Goal: Information Seeking & Learning: Check status

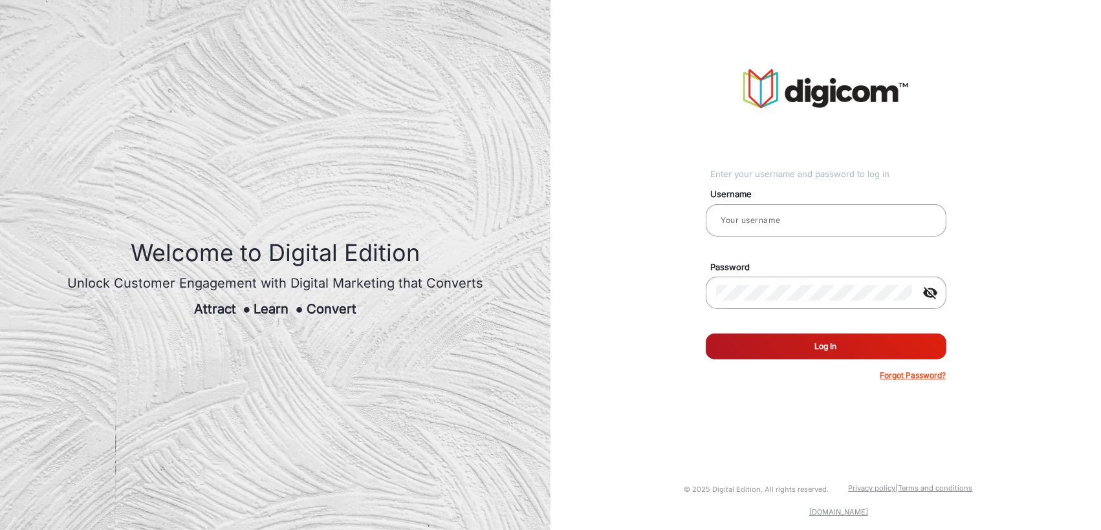
type input "[PERSON_NAME]"
click at [813, 334] on button "Log In" at bounding box center [825, 347] width 241 height 26
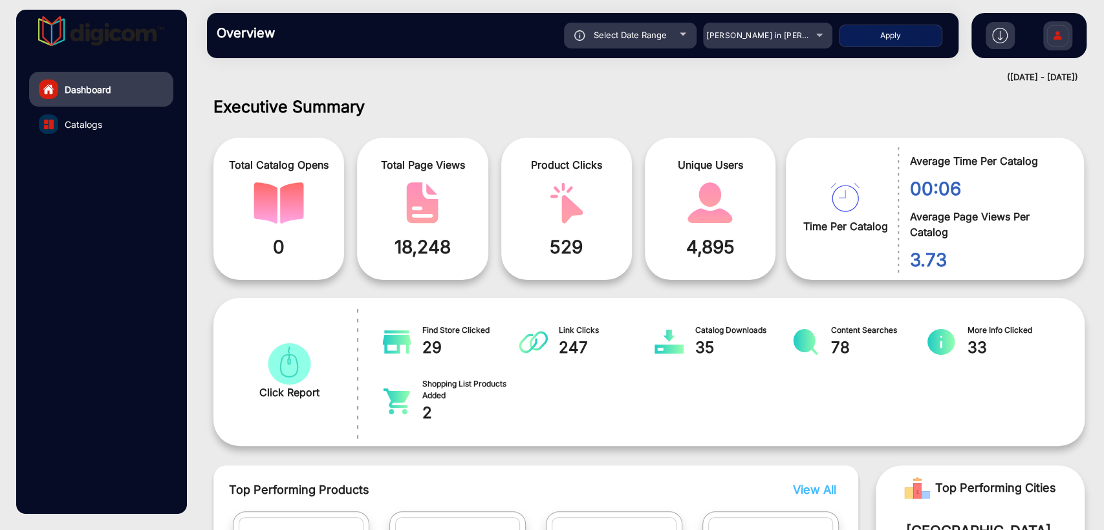
scroll to position [10, 0]
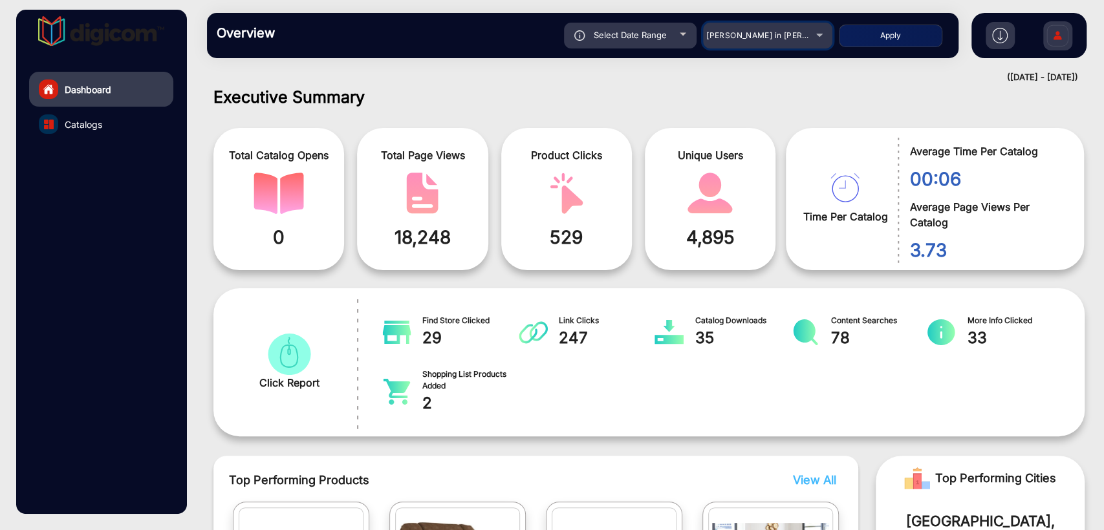
click at [774, 36] on span "[PERSON_NAME] in [PERSON_NAME]" at bounding box center [777, 35] width 143 height 10
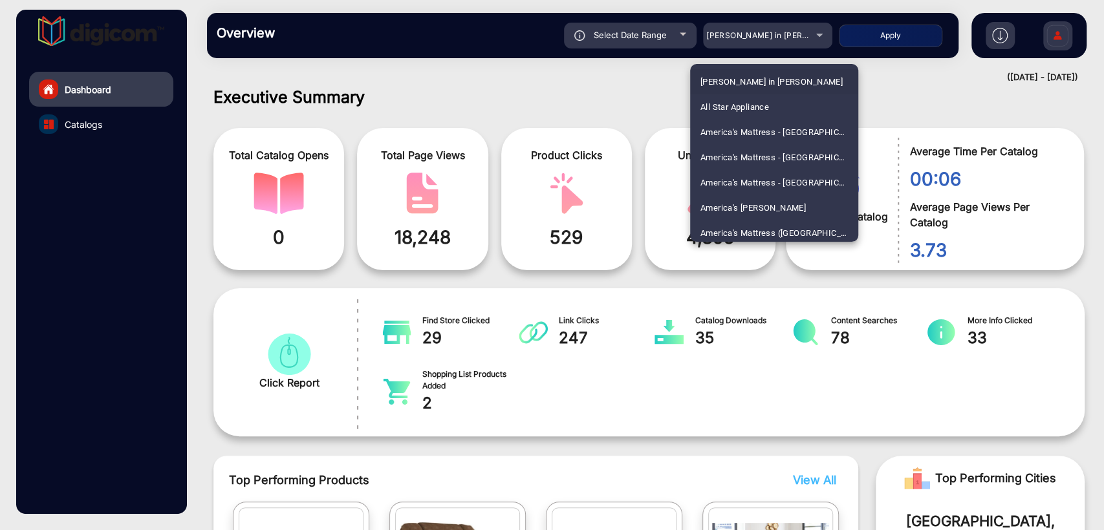
scroll to position [1164, 0]
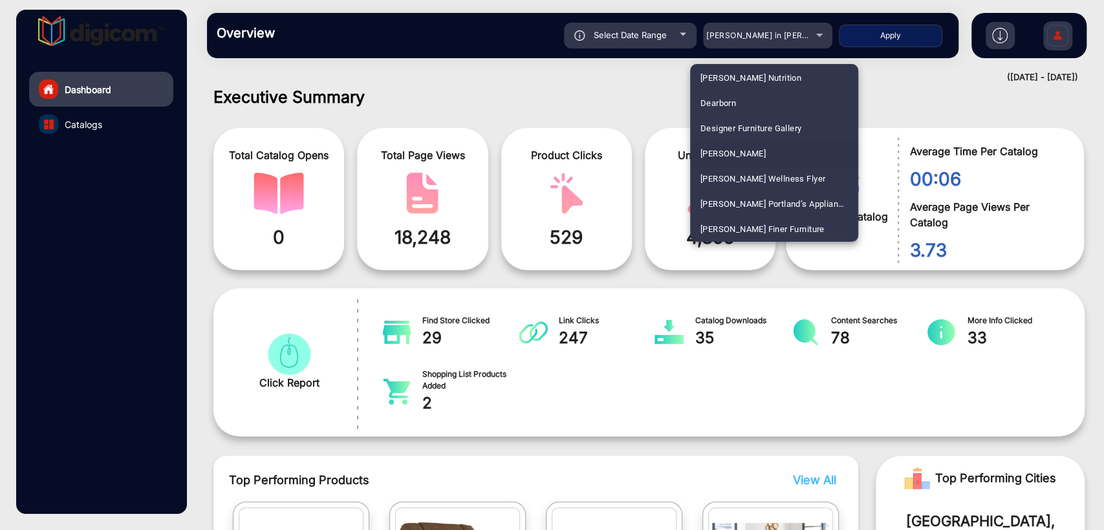
click at [735, 153] on span "[PERSON_NAME]" at bounding box center [732, 153] width 65 height 25
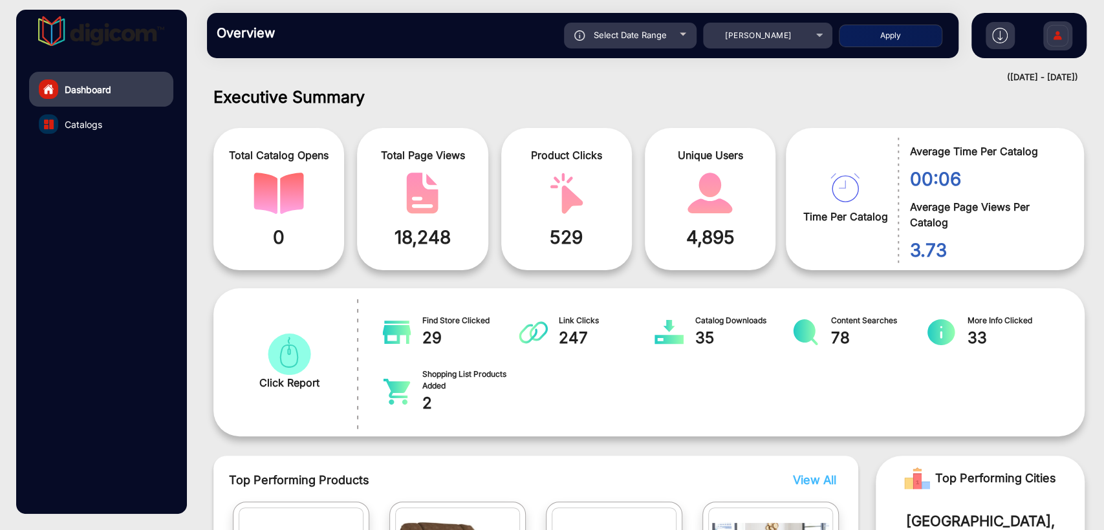
click at [890, 42] on button "Apply" at bounding box center [890, 36] width 103 height 23
type input "[DATE]"
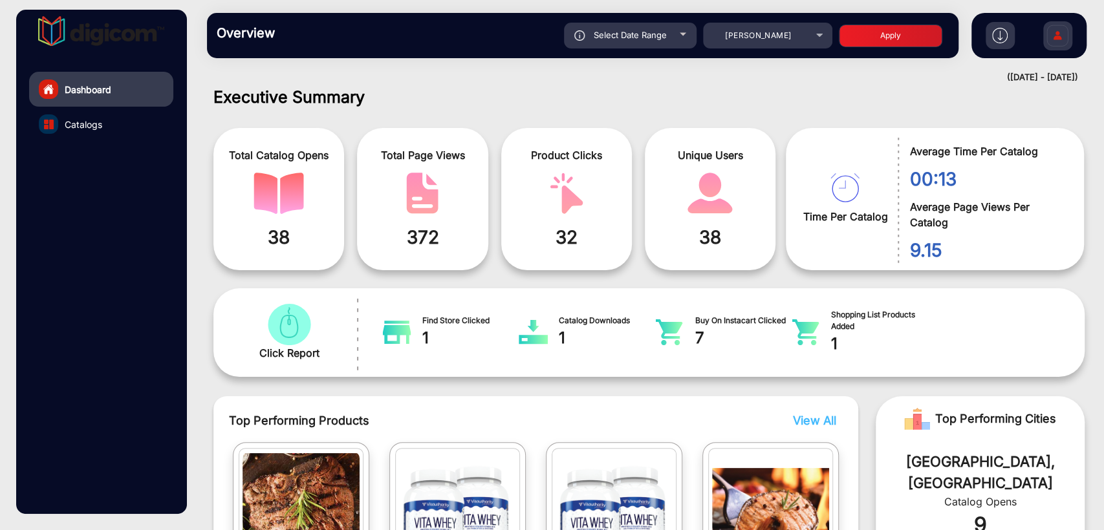
click at [648, 32] on span "Select Date Range" at bounding box center [630, 35] width 73 height 10
type input "[DATE]"
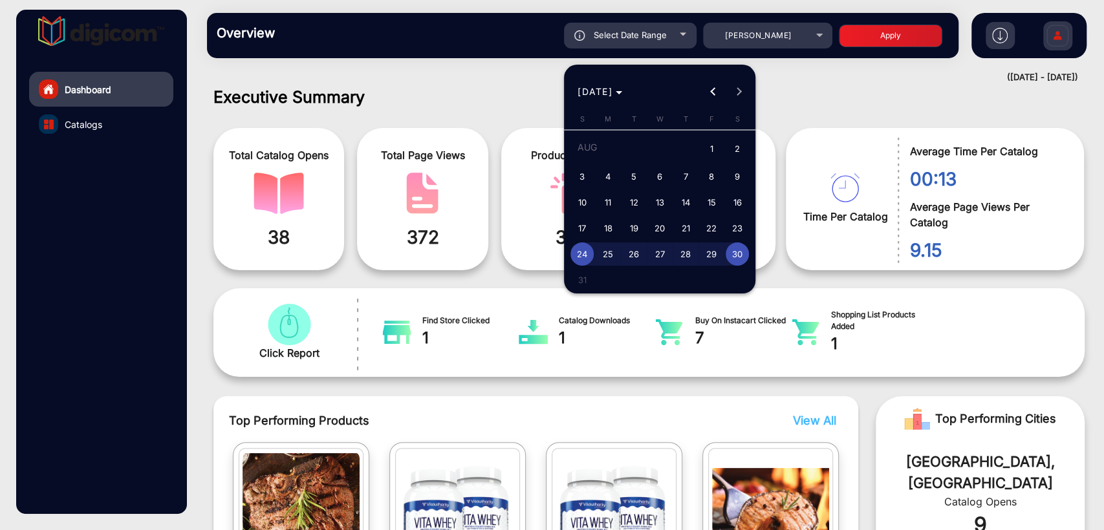
click at [584, 228] on span "17" at bounding box center [581, 228] width 23 height 23
type input "[DATE]"
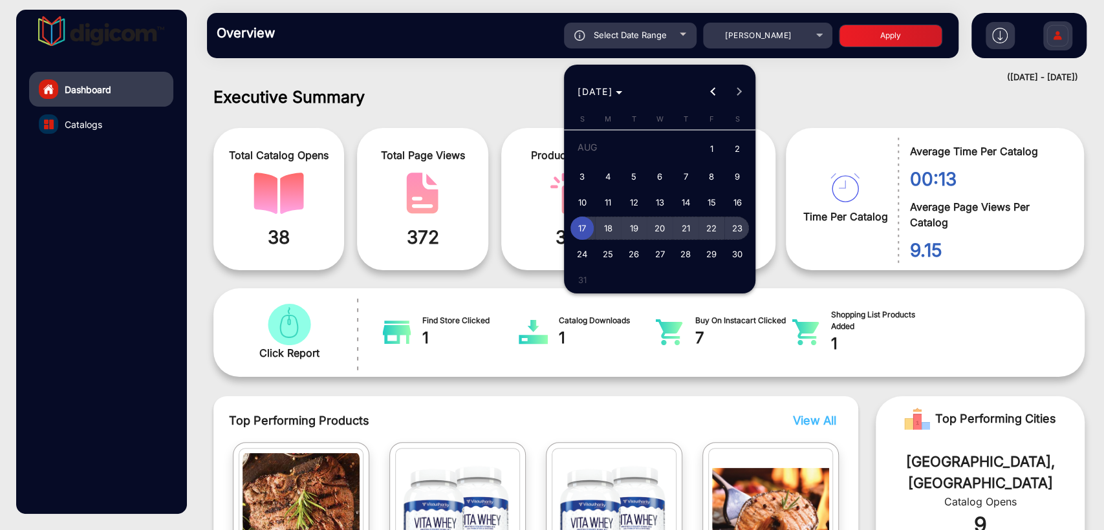
click at [737, 233] on span "23" at bounding box center [737, 228] width 23 height 23
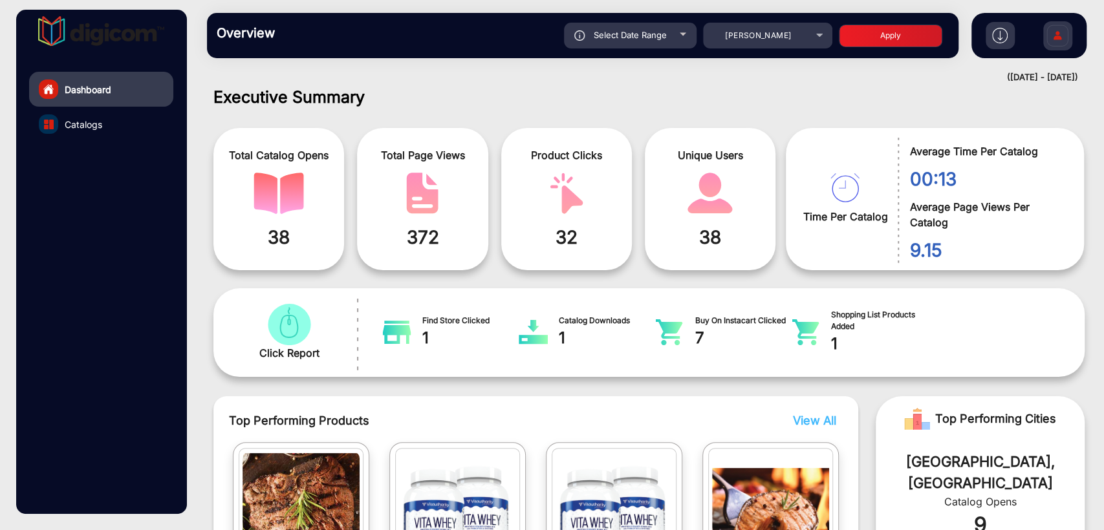
type input "[DATE]"
click at [888, 33] on button "Apply" at bounding box center [890, 36] width 103 height 23
type input "[DATE]"
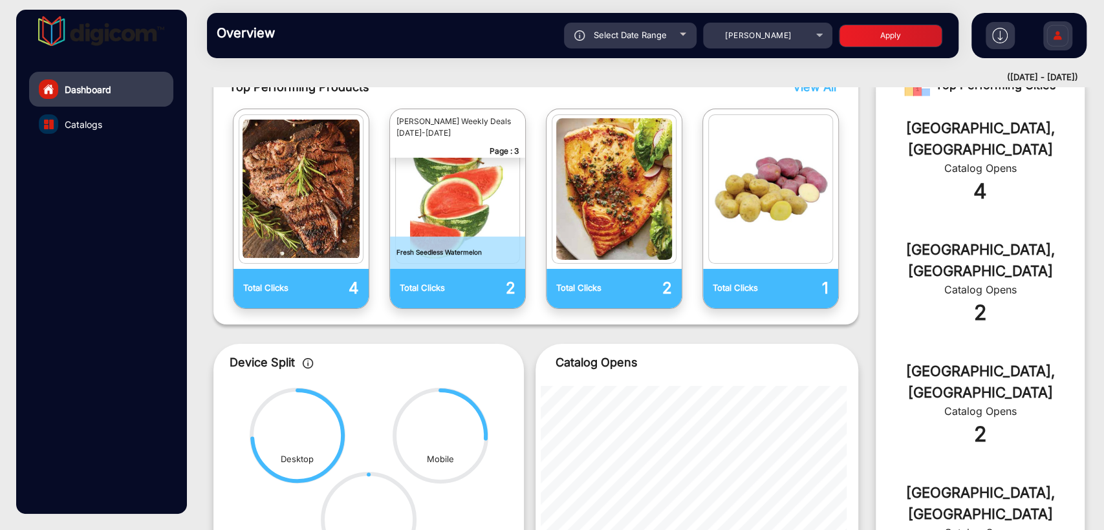
scroll to position [297, 0]
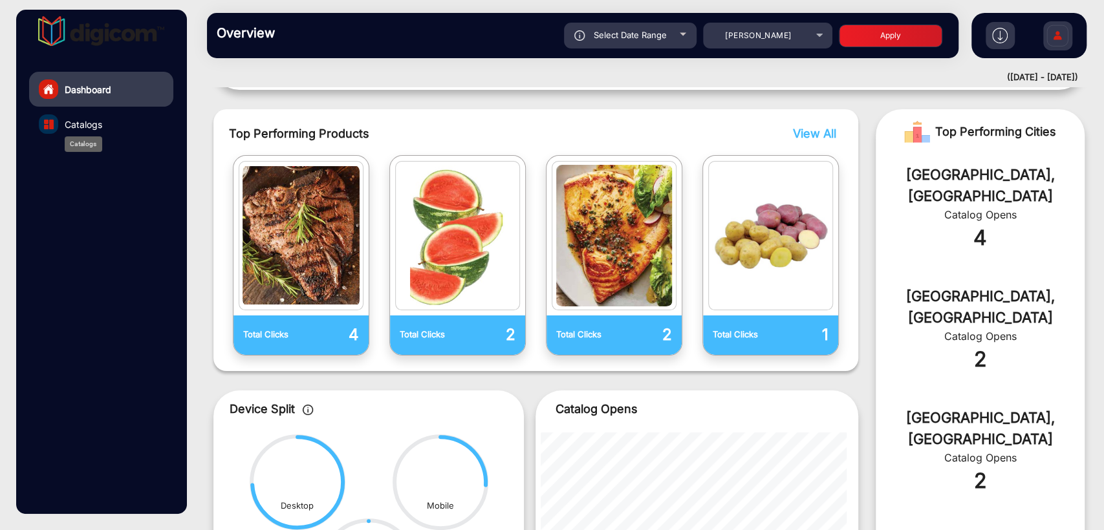
click at [70, 125] on span "Catalogs" at bounding box center [84, 125] width 38 height 14
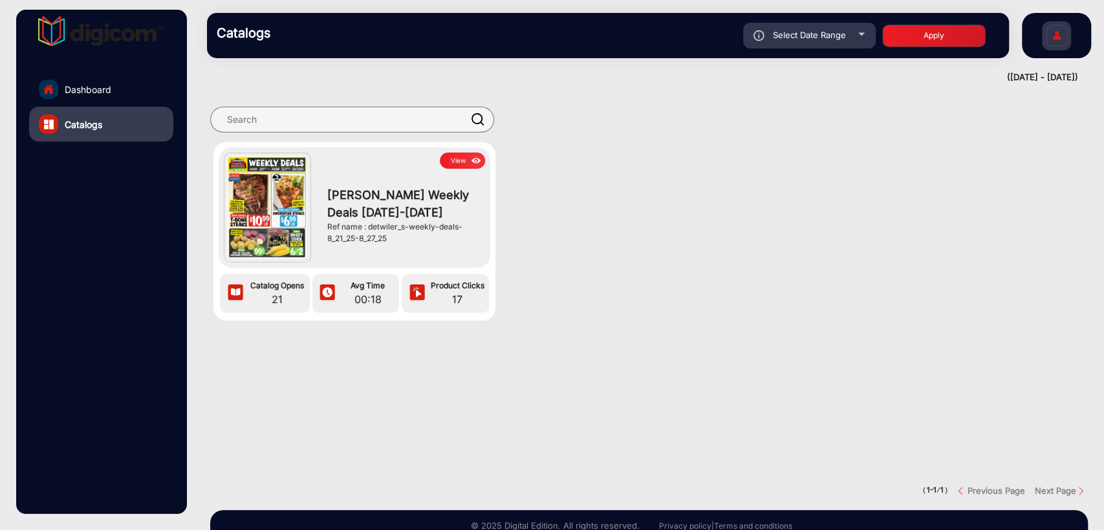
drag, startPoint x: 368, startPoint y: 225, endPoint x: 389, endPoint y: 239, distance: 25.1
click at [389, 239] on div "Ref name : detwiler_s-weekly-deals-8_21_25-8_27_25" at bounding box center [402, 232] width 151 height 23
copy div "detwiler_s-weekly-deals-8_21_25-8_27_25"
click at [561, 214] on div "View [PERSON_NAME] Weekly Deals [DATE]-[DATE] Ref name : detwiler_s-weekly-deal…" at bounding box center [649, 244] width 910 height 204
click at [464, 159] on button "View" at bounding box center [462, 161] width 45 height 16
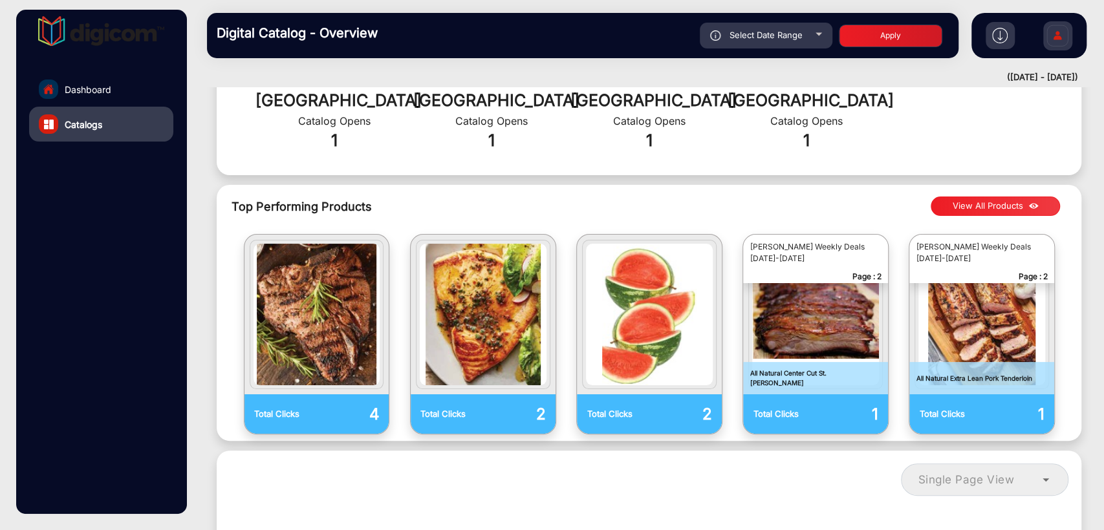
scroll to position [576, 0]
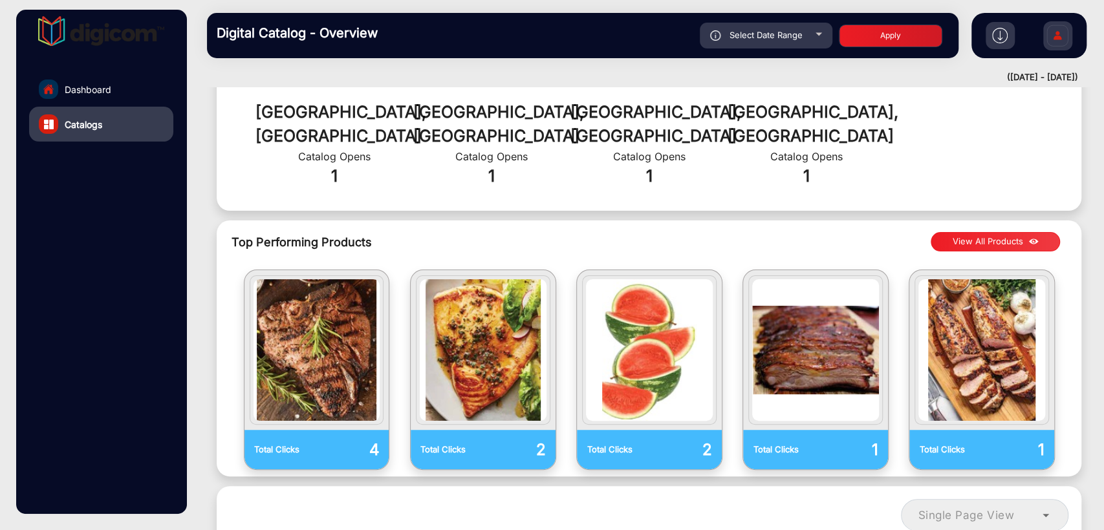
click at [983, 232] on button "View All Products" at bounding box center [994, 241] width 129 height 19
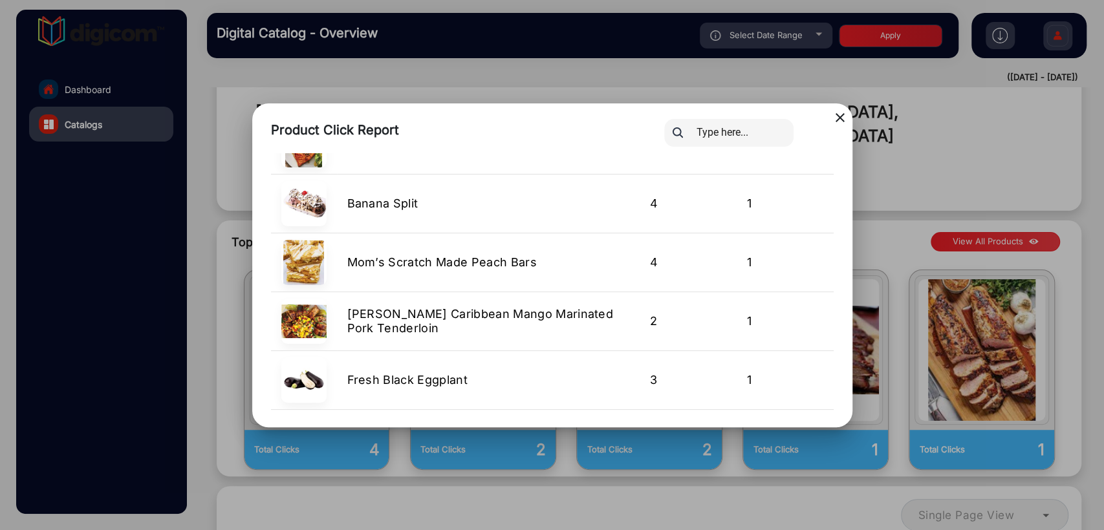
scroll to position [0, 0]
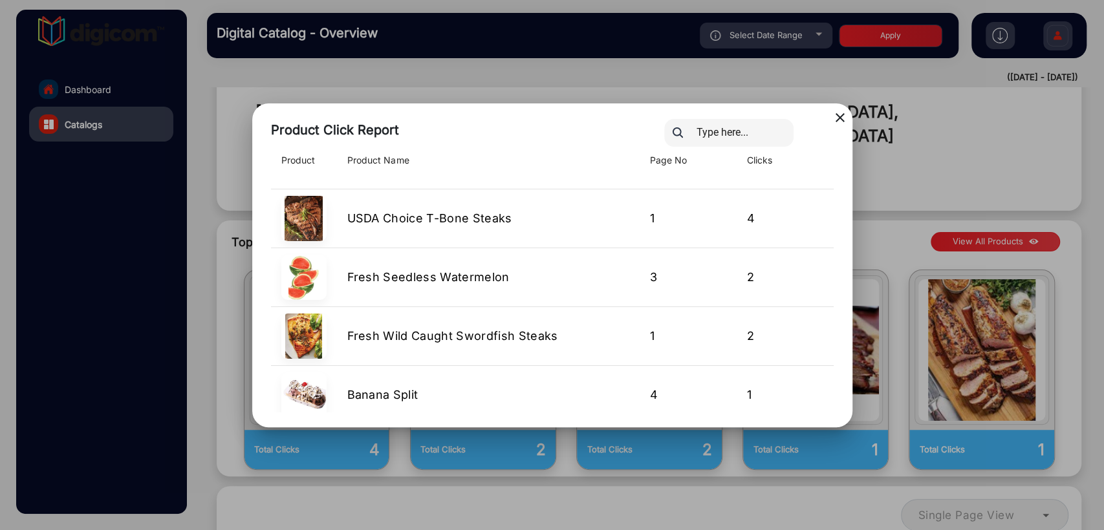
click at [841, 115] on mat-icon "close" at bounding box center [840, 118] width 16 height 16
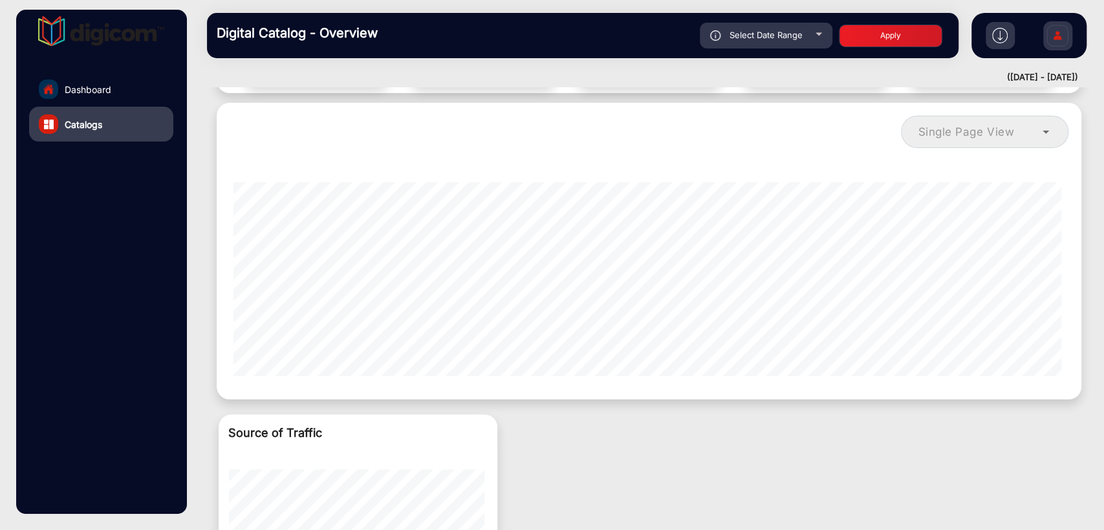
scroll to position [864, 0]
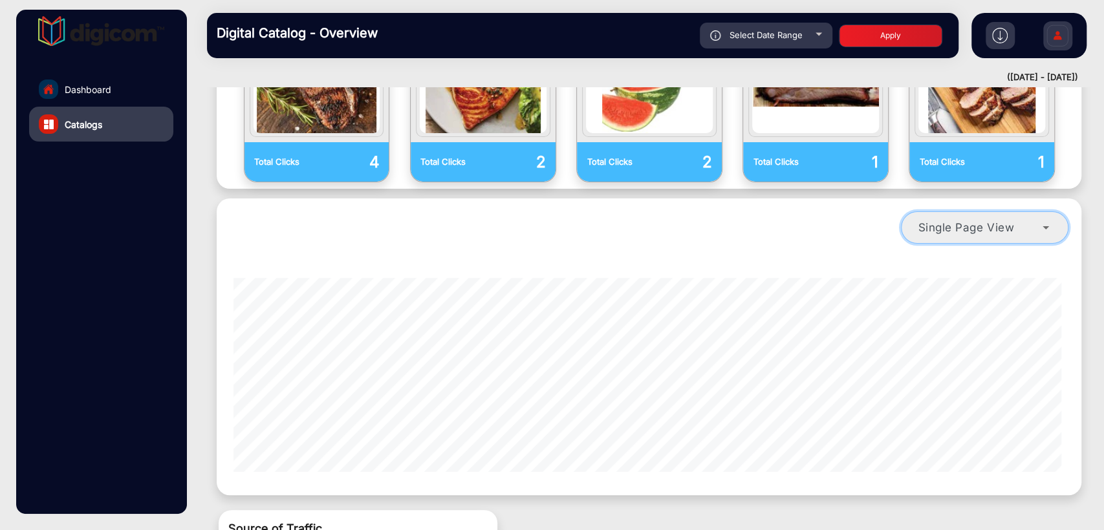
click at [1004, 220] on span "Single Page View" at bounding box center [966, 227] width 96 height 14
click at [1049, 220] on icon at bounding box center [1046, 228] width 16 height 16
click at [886, 265] on vmg-single-dimension-line "single-page-view-4" at bounding box center [648, 368] width 831 height 207
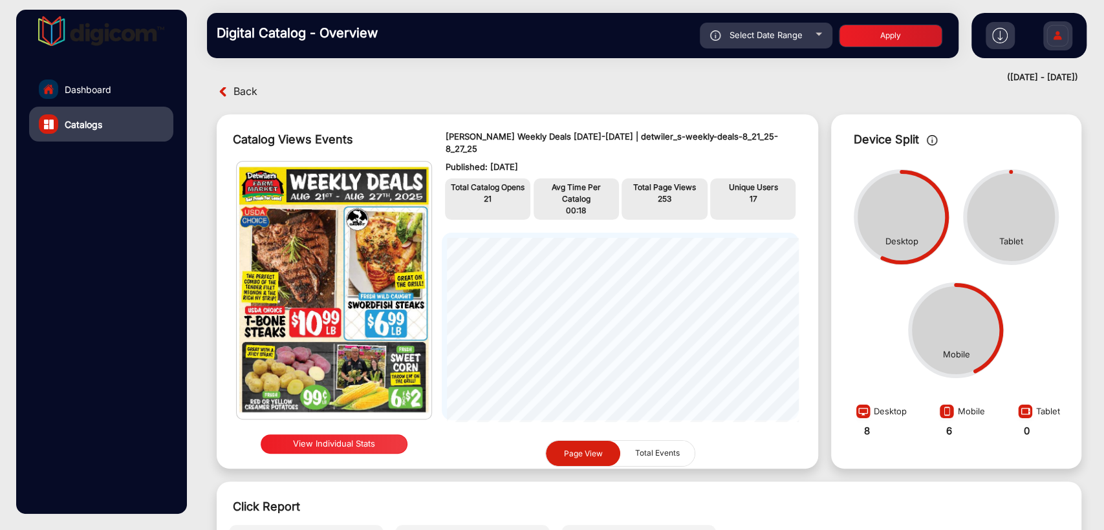
scroll to position [0, 0]
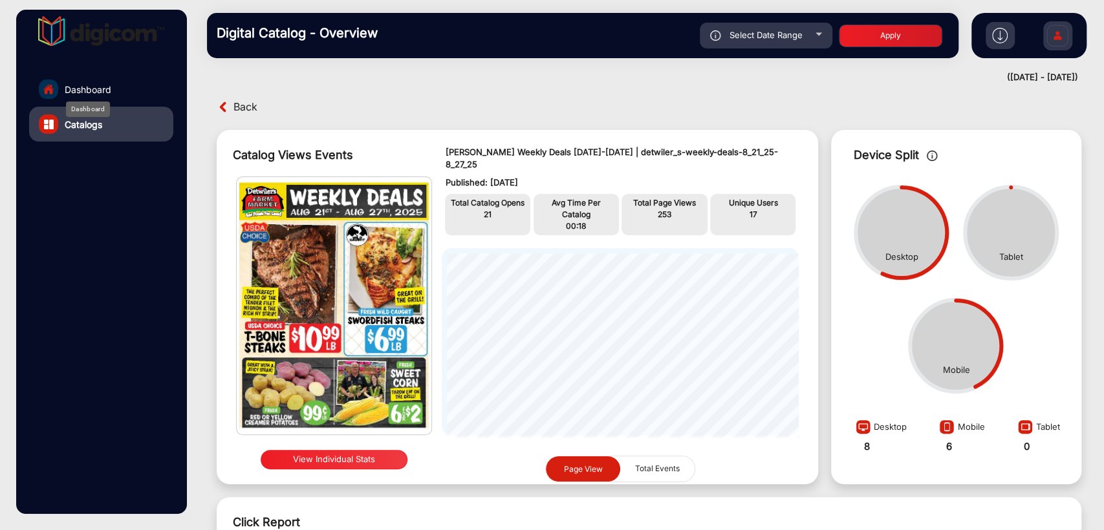
click at [91, 92] on span "Dashboard" at bounding box center [88, 90] width 47 height 14
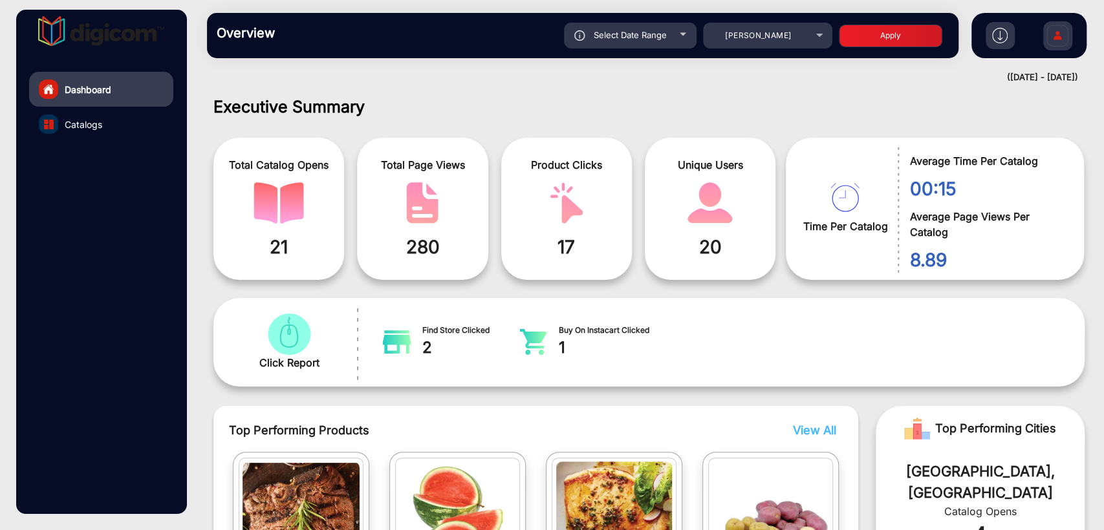
click at [661, 37] on span "Select Date Range" at bounding box center [630, 35] width 73 height 10
type input "[DATE]"
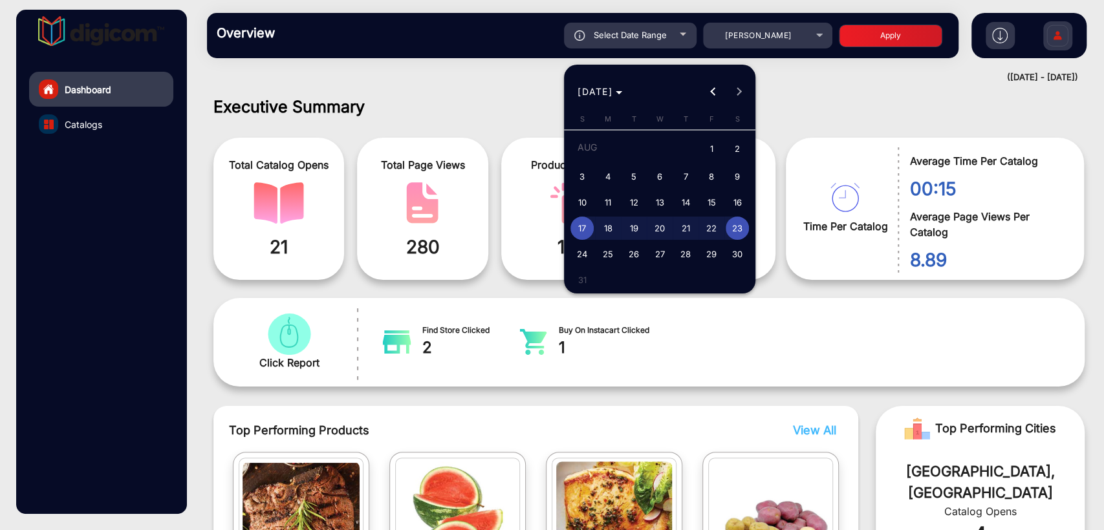
click at [581, 252] on span "24" at bounding box center [581, 253] width 23 height 23
type input "[DATE]"
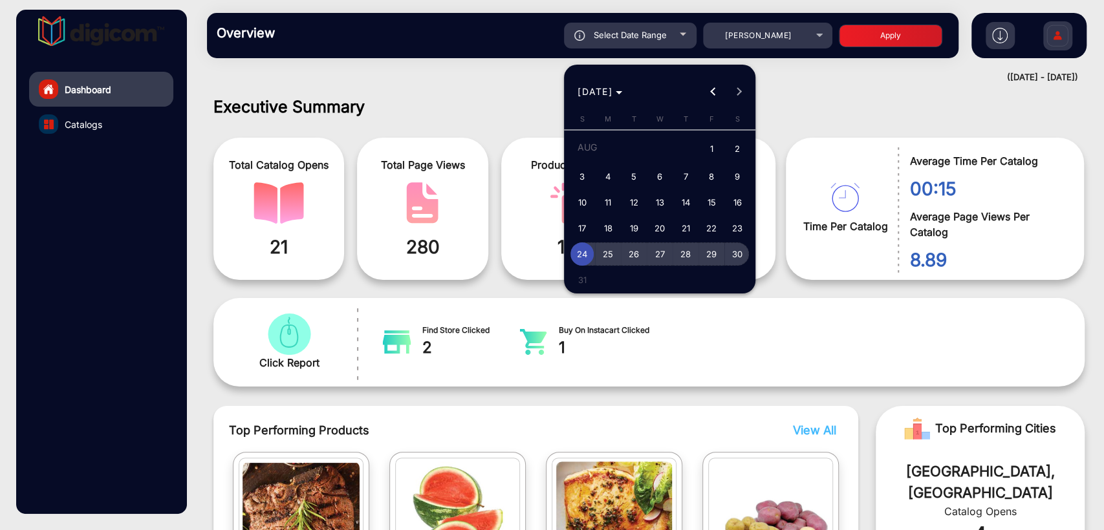
click at [736, 252] on span "30" at bounding box center [737, 253] width 23 height 23
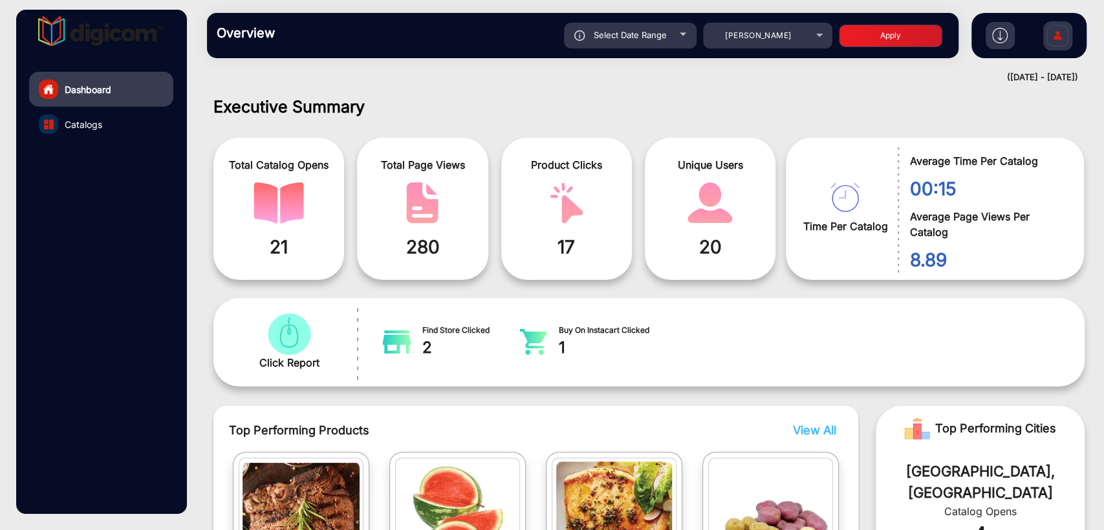
type input "[DATE]"
click at [879, 39] on button "Apply" at bounding box center [890, 36] width 103 height 23
type input "[DATE]"
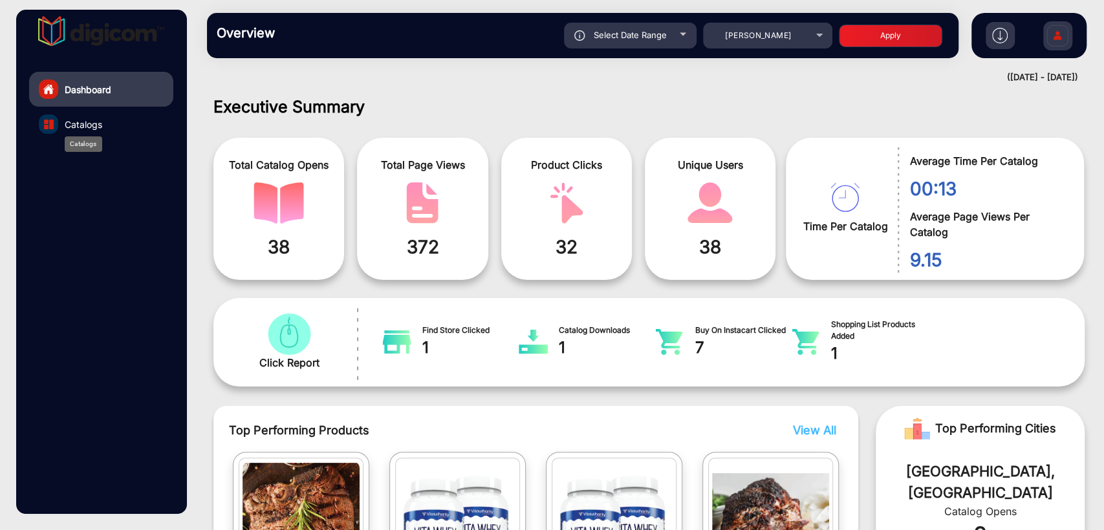
click at [69, 120] on span "Catalogs" at bounding box center [84, 125] width 38 height 14
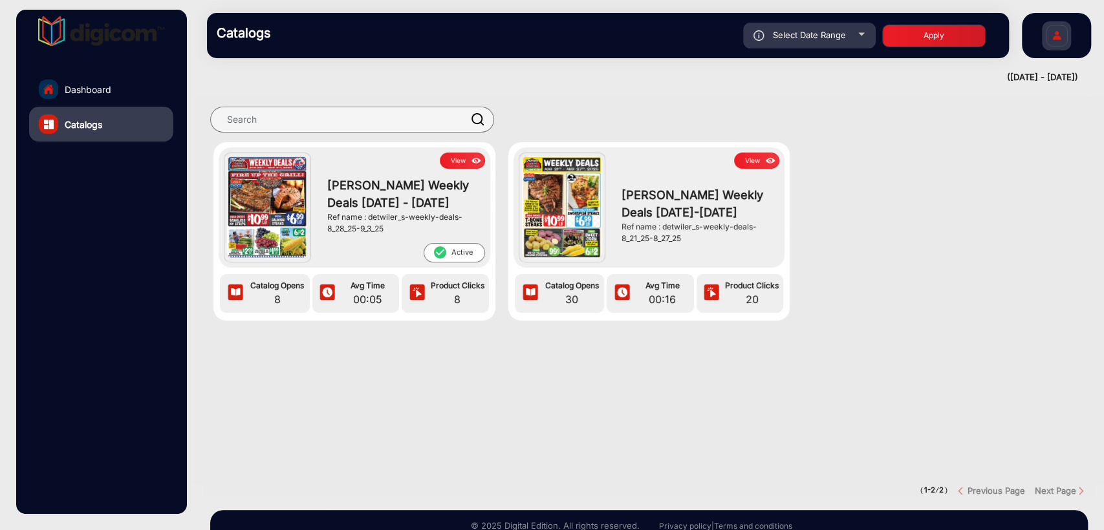
drag, startPoint x: 661, startPoint y: 225, endPoint x: 683, endPoint y: 235, distance: 24.0
click at [683, 235] on div "Ref name : detwiler_s-weekly-deals-8_21_25-8_27_25" at bounding box center [696, 232] width 151 height 23
copy div "detwiler_s-weekly-deals-8_21_25-8_27_25"
click at [671, 448] on section "View [PERSON_NAME] Weekly Deals [DATE] - [DATE] Ref name : detwiler_s-weekly-de…" at bounding box center [649, 291] width 890 height 388
drag, startPoint x: 368, startPoint y: 219, endPoint x: 388, endPoint y: 229, distance: 22.3
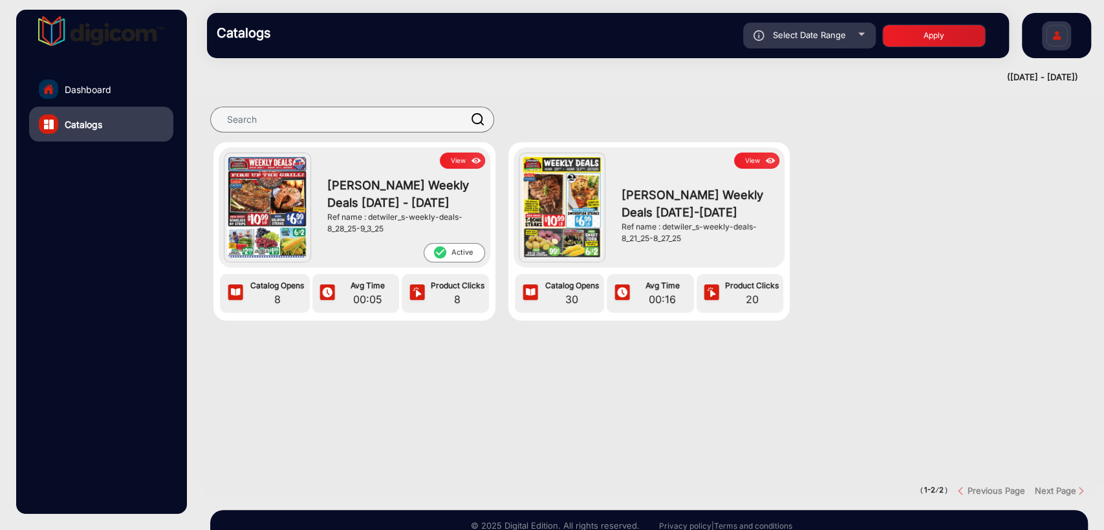
click at [388, 229] on div "Ref name : detwiler_s-weekly-deals-8_28_25-9_3_25" at bounding box center [402, 222] width 151 height 23
copy div "detwiler_s-weekly-deals-8_28_25-9_3_25"
click at [416, 388] on section "View [PERSON_NAME] Weekly Deals [DATE] - [DATE] Ref name : detwiler_s-weekly-de…" at bounding box center [649, 291] width 890 height 388
click at [730, 155] on div "View" at bounding box center [697, 161] width 164 height 16
click at [755, 159] on button "View" at bounding box center [756, 161] width 45 height 16
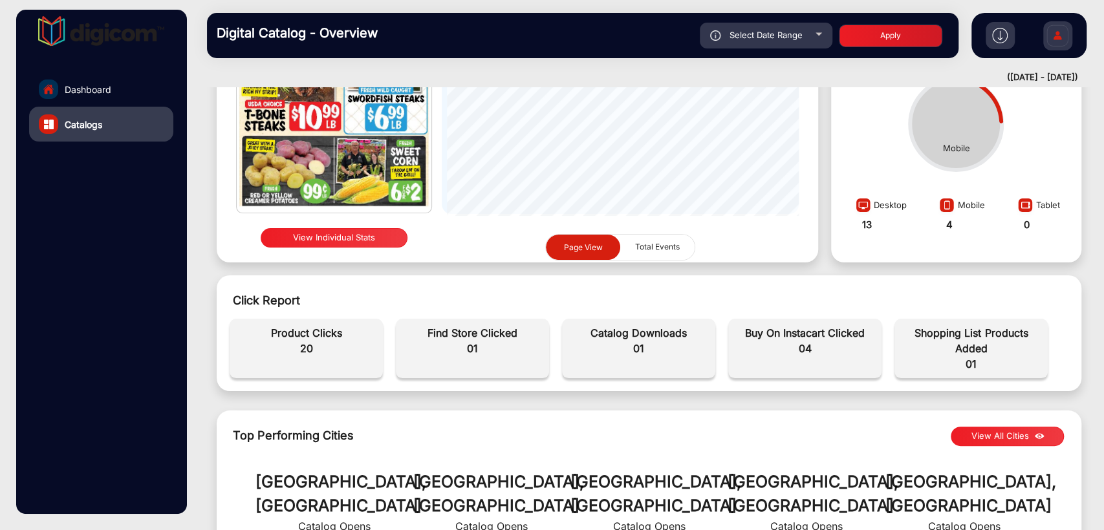
scroll to position [106, 0]
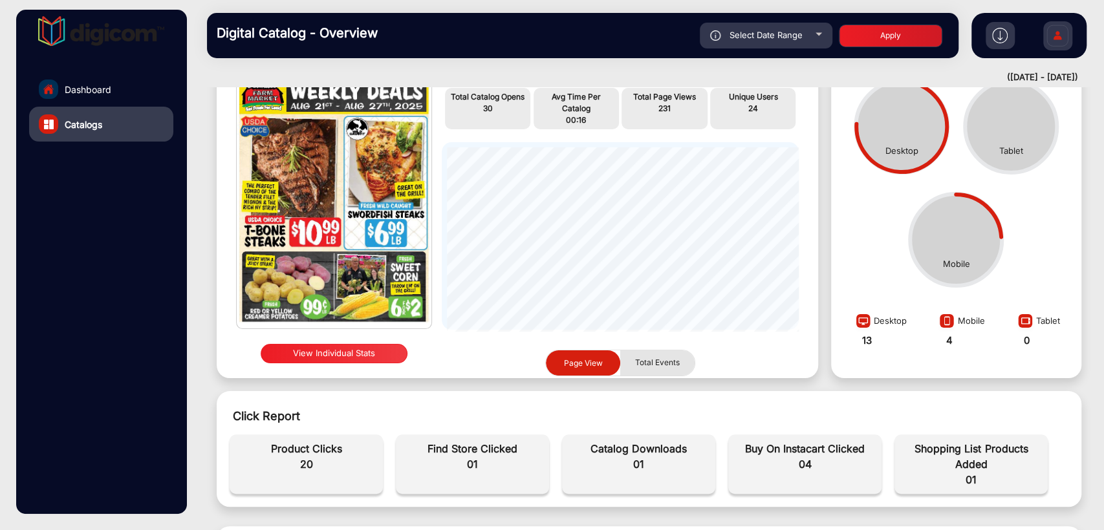
click at [636, 354] on span "Total Events" at bounding box center [657, 362] width 60 height 25
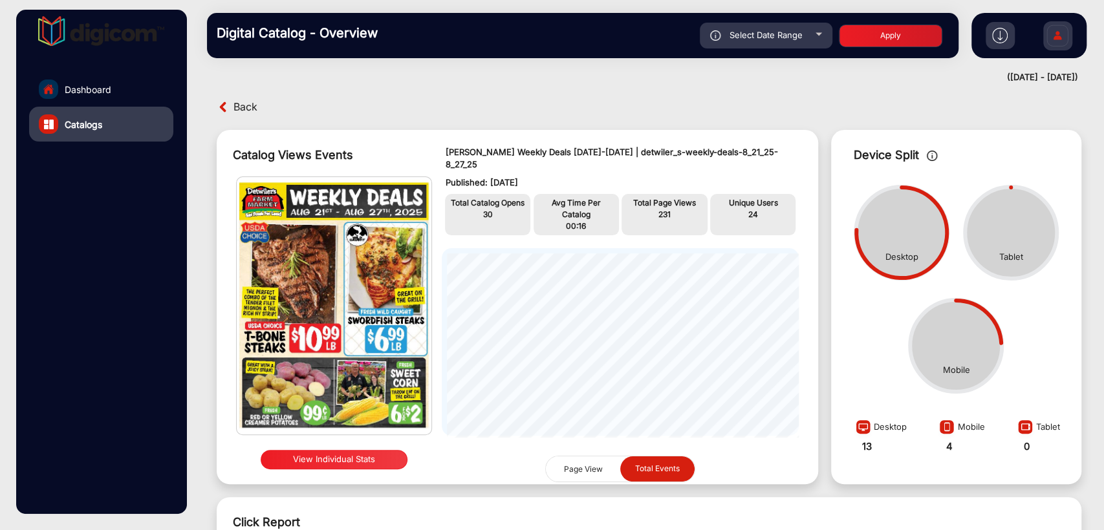
scroll to position [0, 0]
click at [575, 464] on span "Page View" at bounding box center [583, 469] width 39 height 10
click at [649, 457] on span "Total Events" at bounding box center [657, 469] width 60 height 25
click at [584, 464] on span "Page View" at bounding box center [583, 469] width 39 height 10
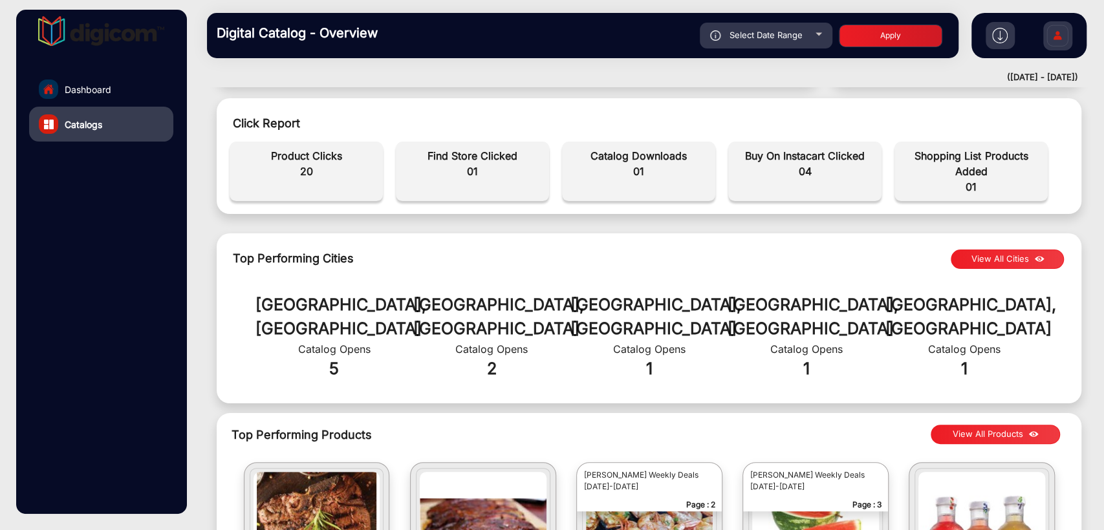
scroll to position [305, 0]
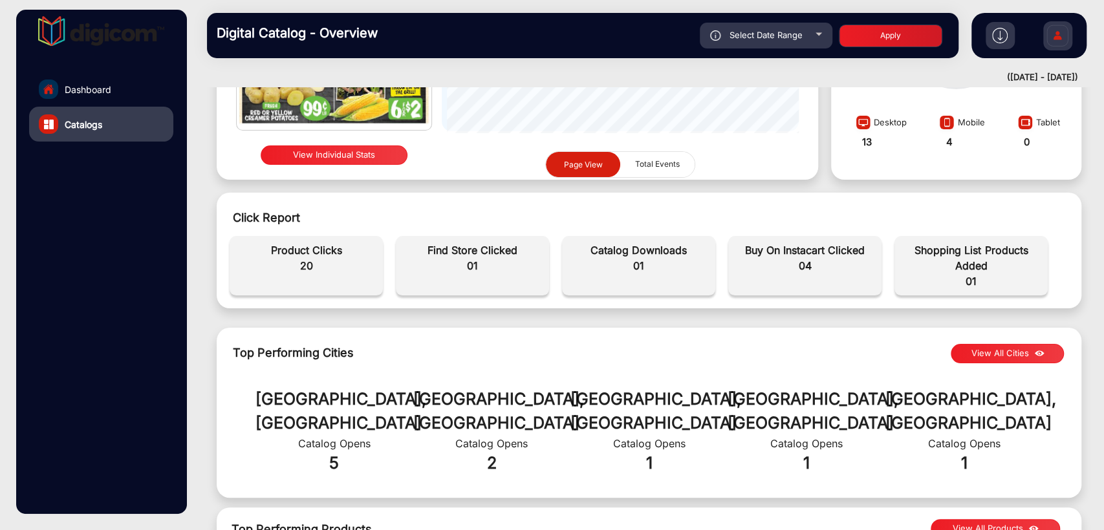
click at [328, 145] on button "View Individual Stats" at bounding box center [334, 154] width 147 height 19
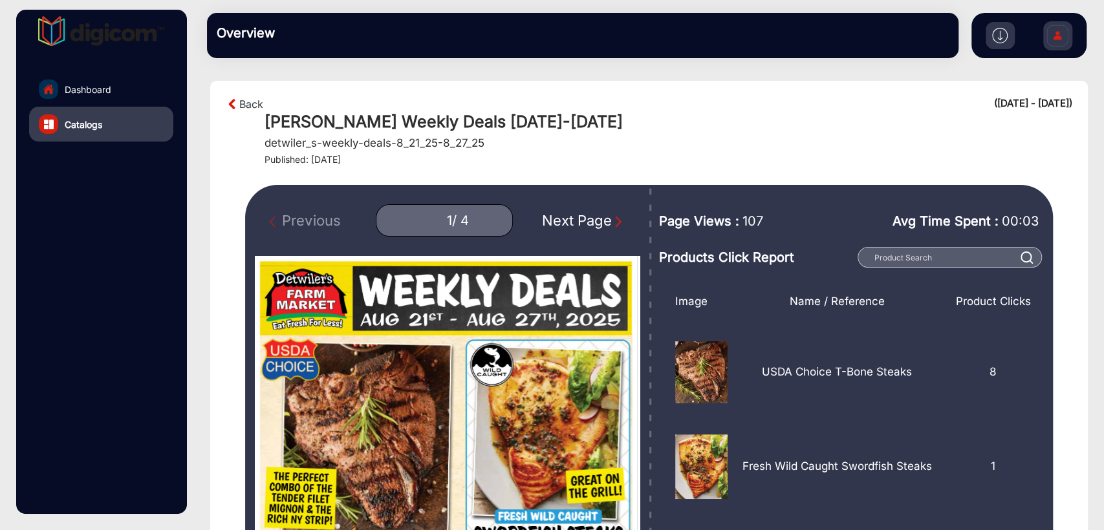
click at [579, 219] on div "Next Page" at bounding box center [583, 220] width 83 height 21
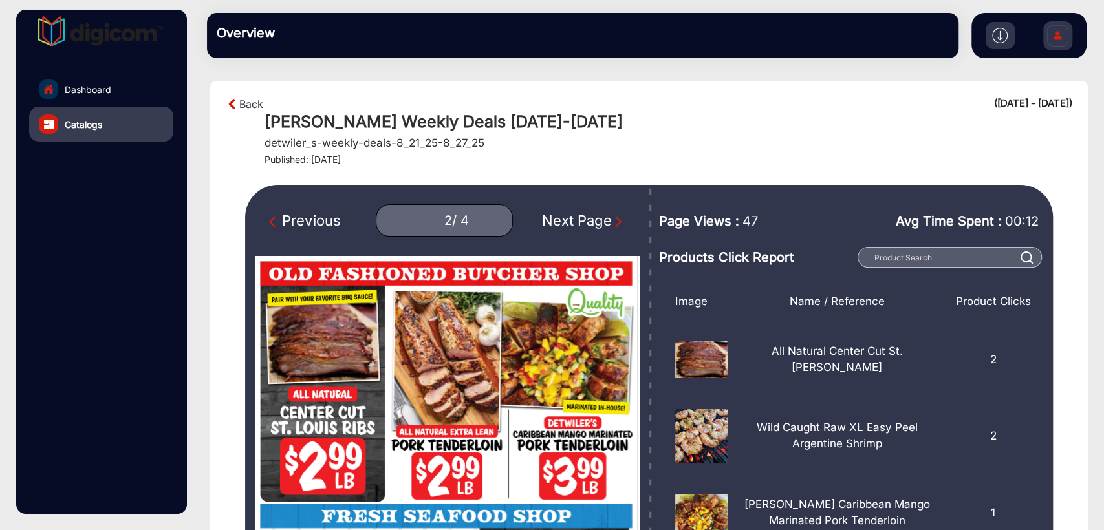
click at [579, 219] on div "Next Page" at bounding box center [583, 220] width 83 height 21
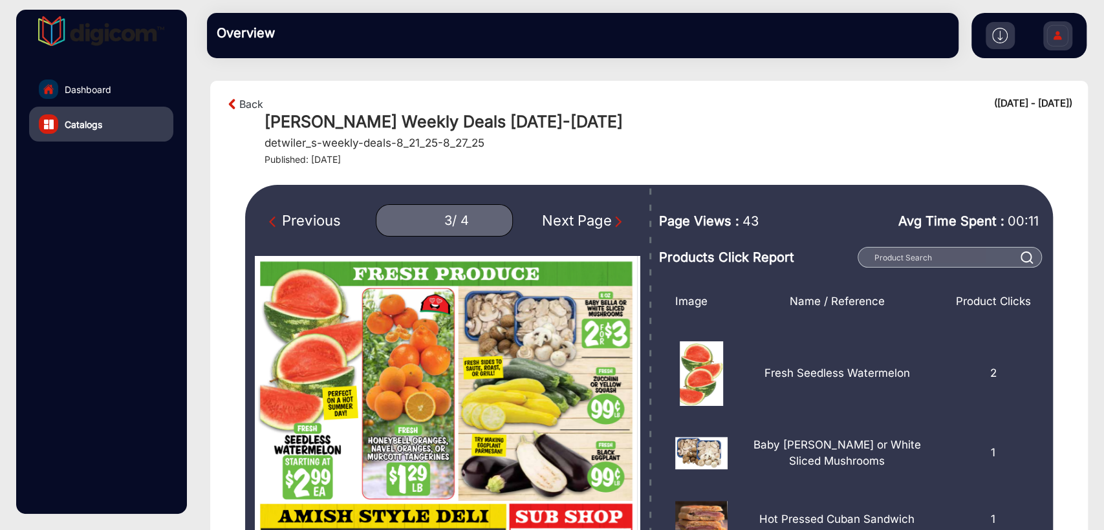
click at [579, 219] on div "Next Page" at bounding box center [583, 220] width 83 height 21
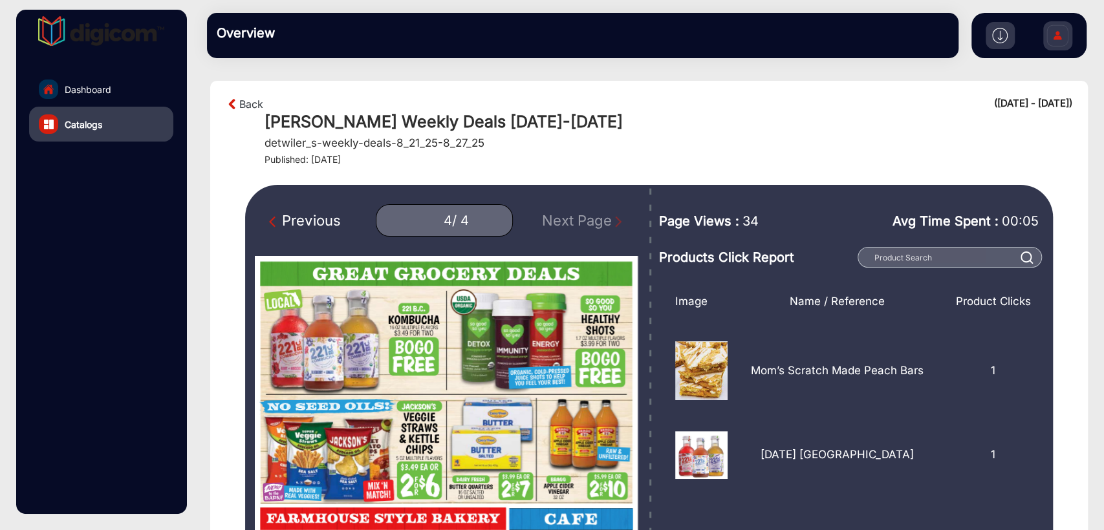
click at [579, 219] on div "Previous 4 / 4 Next Page" at bounding box center [447, 220] width 385 height 32
click at [292, 219] on div "Previous" at bounding box center [304, 220] width 71 height 21
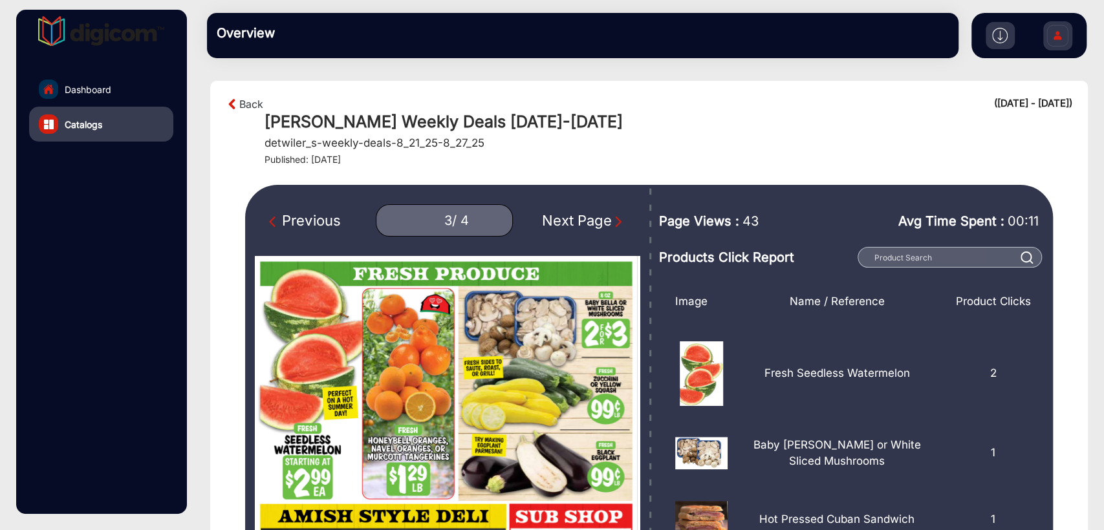
click at [292, 219] on div "Previous" at bounding box center [304, 220] width 71 height 21
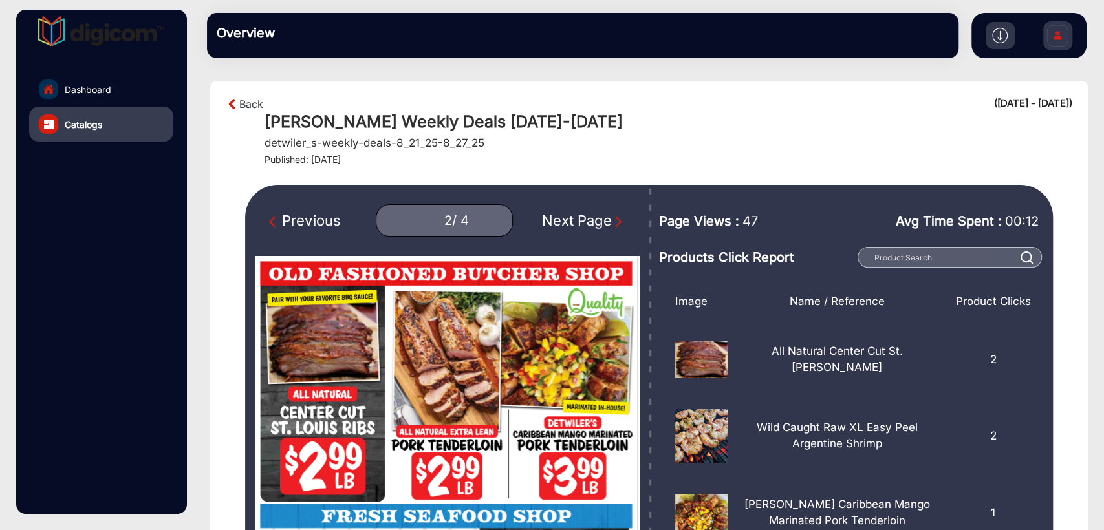
click at [292, 219] on div "Previous" at bounding box center [304, 220] width 71 height 21
type input "1"
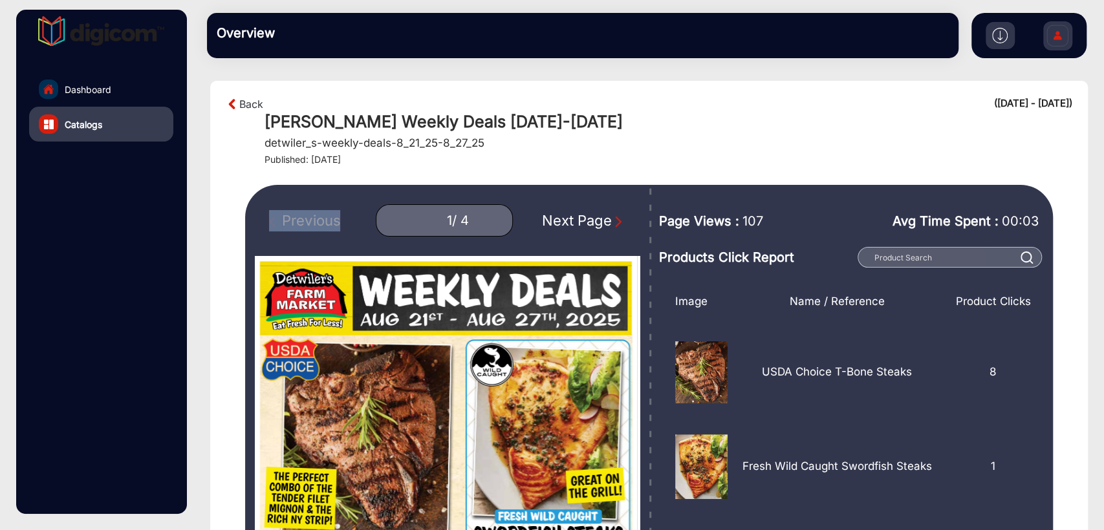
click at [292, 219] on div "Previous 1 / 4 Next Page" at bounding box center [447, 220] width 385 height 32
click at [252, 110] on link "Back" at bounding box center [251, 104] width 24 height 16
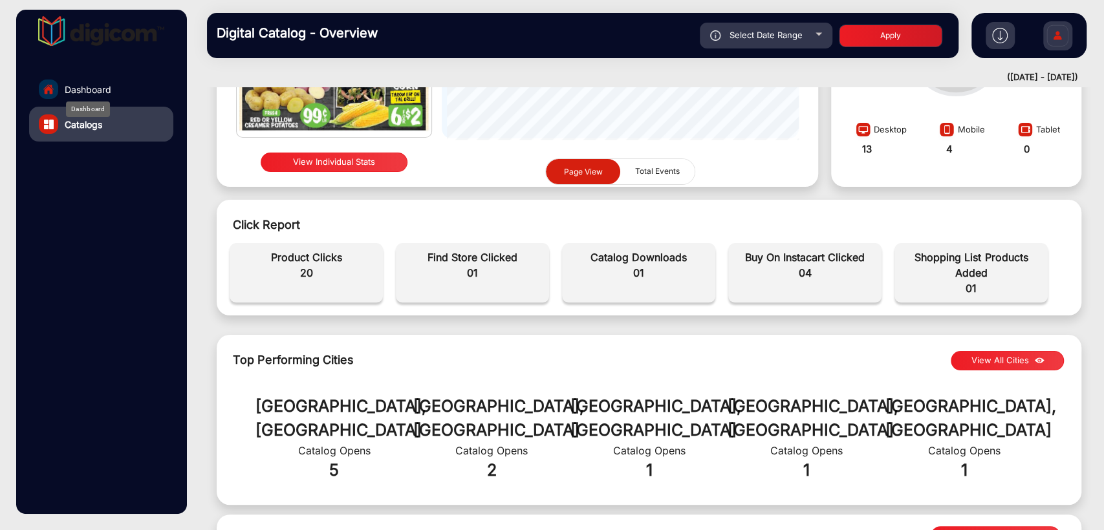
click at [86, 87] on span "Dashboard" at bounding box center [88, 90] width 47 height 14
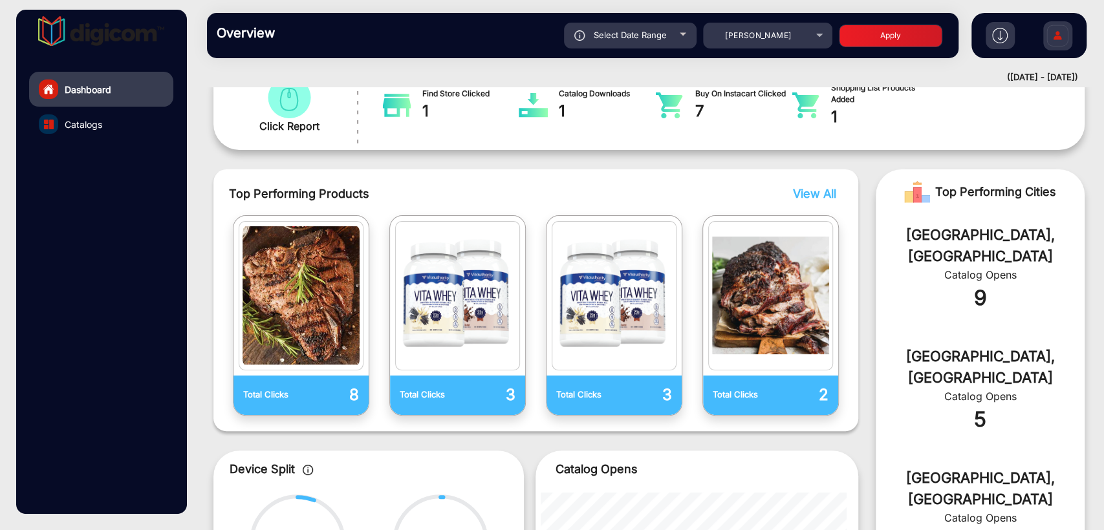
scroll to position [10, 0]
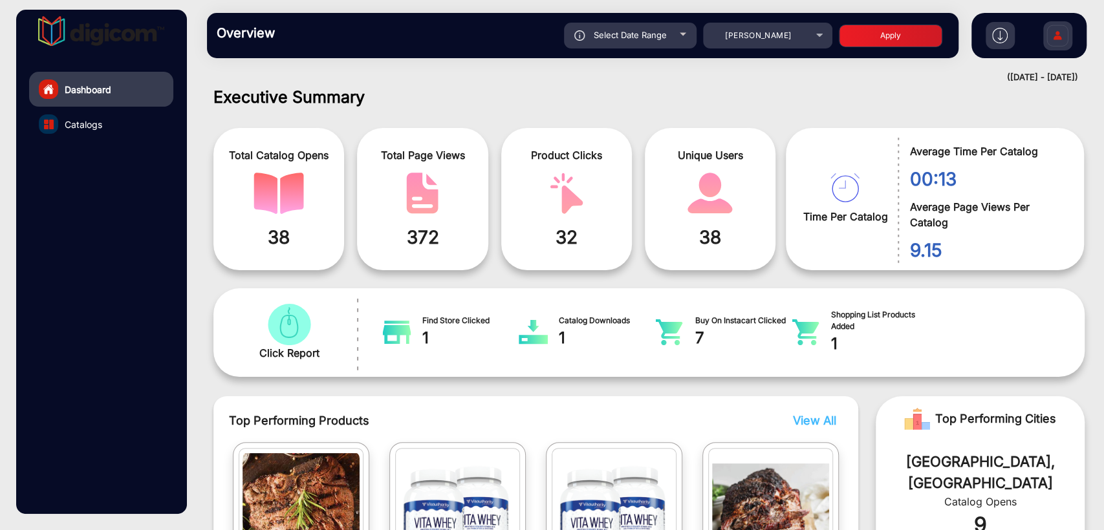
click at [629, 40] on div "Select Date Range" at bounding box center [630, 36] width 133 height 26
type input "[DATE]"
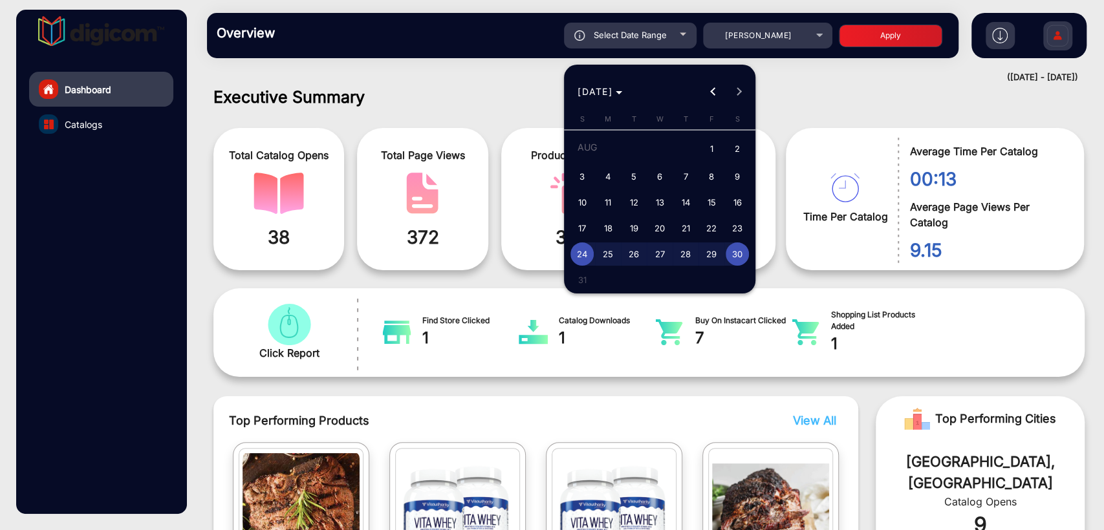
click at [740, 250] on span "30" at bounding box center [737, 253] width 23 height 23
type input "[DATE]"
click at [740, 250] on span "30" at bounding box center [737, 253] width 23 height 23
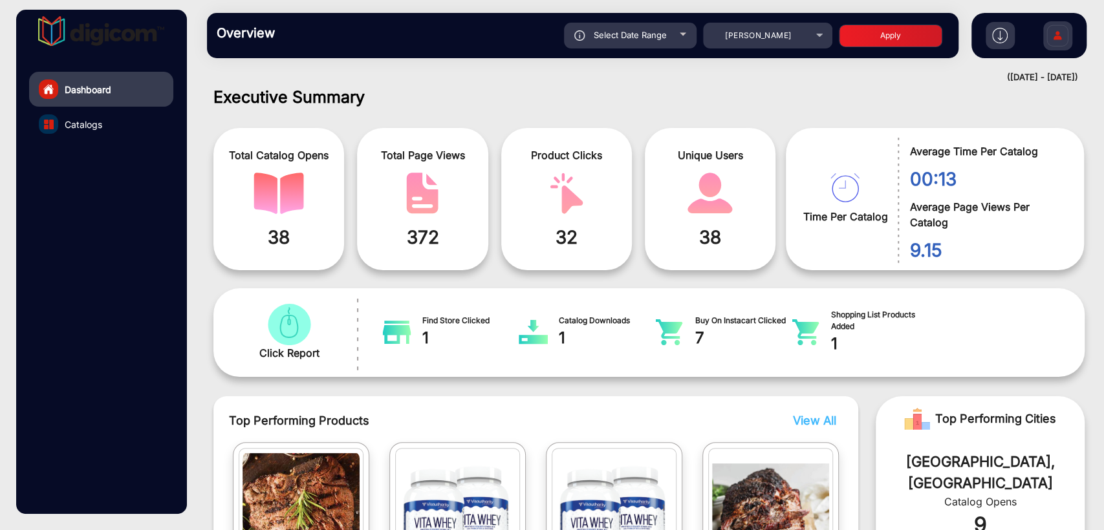
type input "[DATE]"
click at [879, 47] on button "Apply" at bounding box center [890, 36] width 103 height 23
type input "[DATE]"
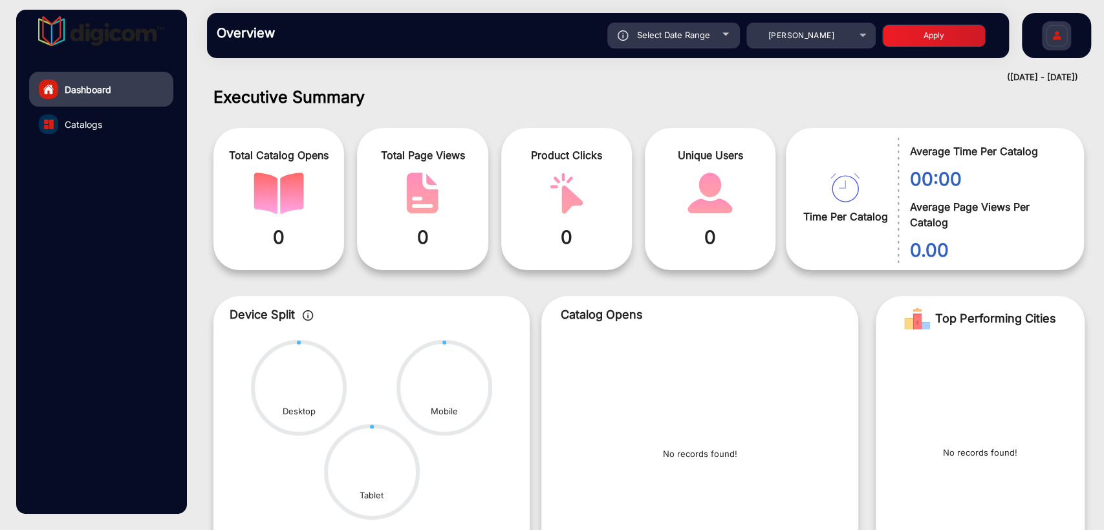
click at [103, 118] on link "Catalogs" at bounding box center [101, 124] width 144 height 35
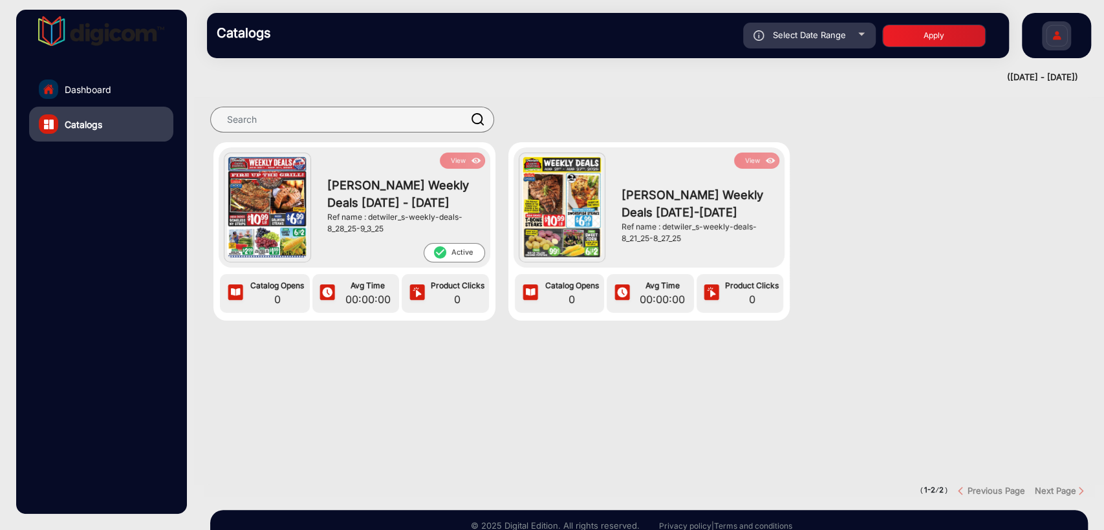
click at [819, 43] on div "Select Date Range" at bounding box center [809, 36] width 133 height 26
type input "[DATE]"
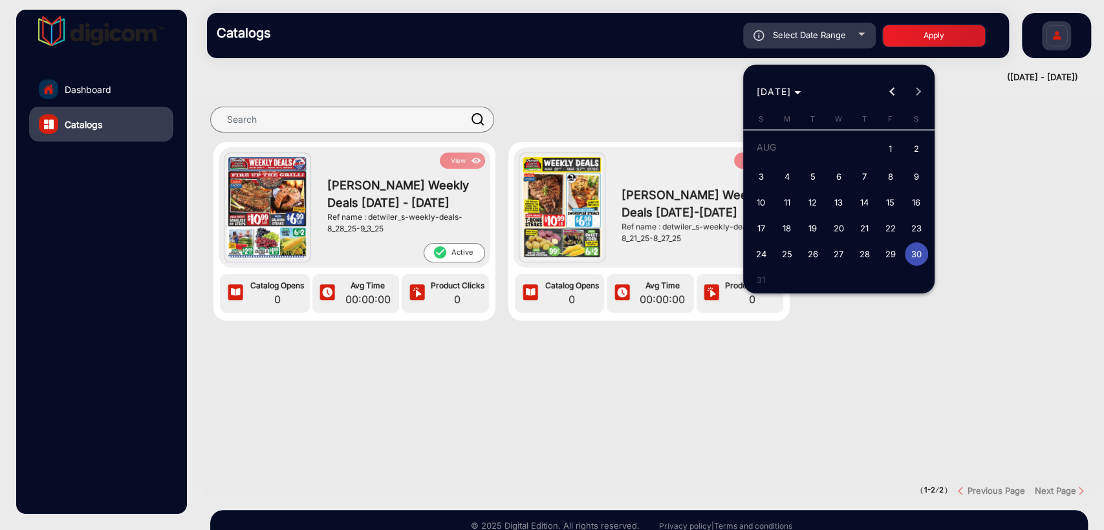
click at [890, 256] on span "29" at bounding box center [890, 253] width 23 height 23
type input "[DATE]"
click at [890, 256] on span "29" at bounding box center [890, 253] width 23 height 23
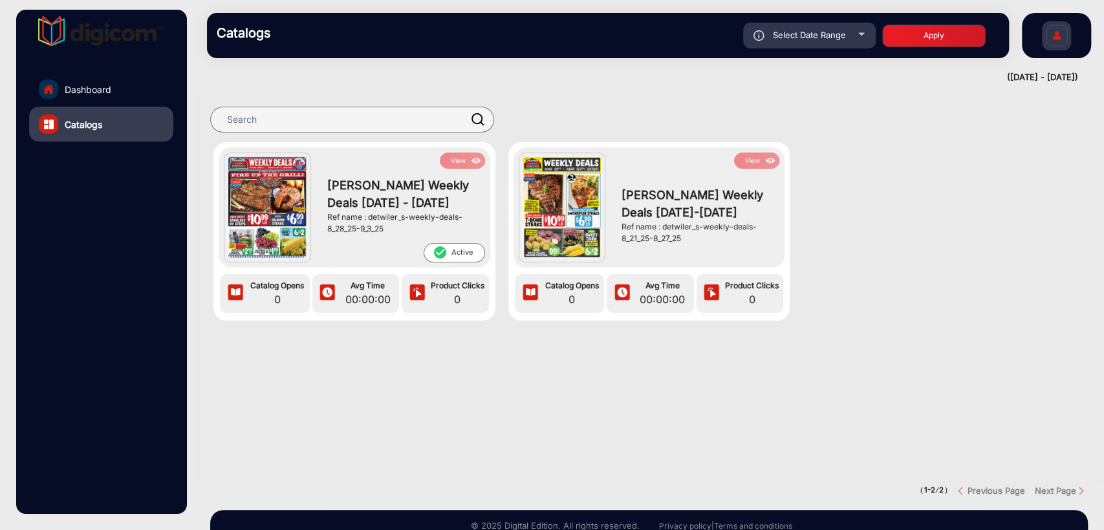
type input "[DATE]"
click at [940, 34] on button "Apply" at bounding box center [933, 36] width 103 height 23
type input "[DATE]"
drag, startPoint x: 663, startPoint y: 229, endPoint x: 683, endPoint y: 243, distance: 24.6
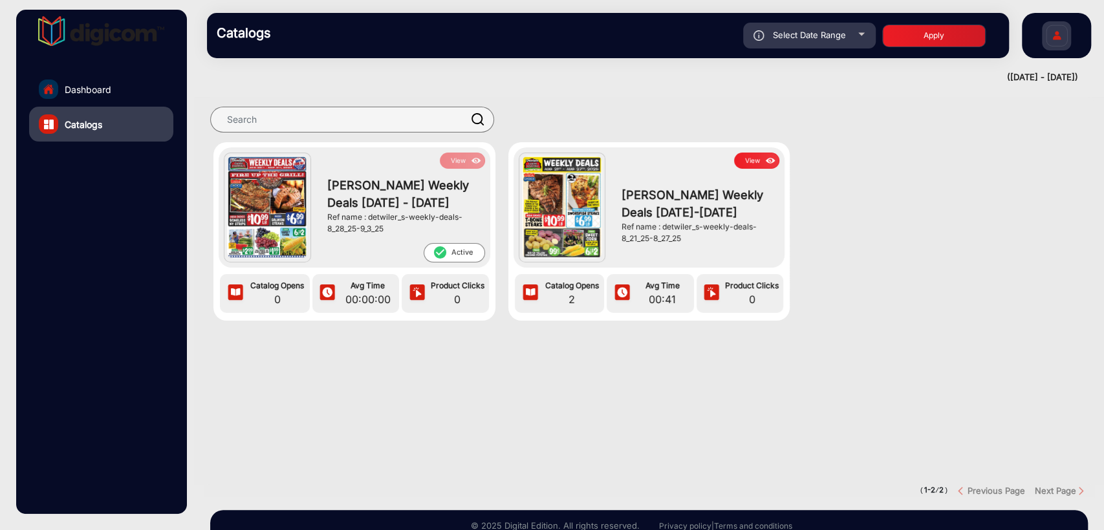
click at [683, 243] on div "Ref name : detwiler_s-weekly-deals-8_21_25-8_27_25" at bounding box center [696, 232] width 151 height 23
copy div "detwiler_s-weekly-deals-8_21_25-8_27_25"
click at [742, 164] on button "View" at bounding box center [756, 161] width 45 height 16
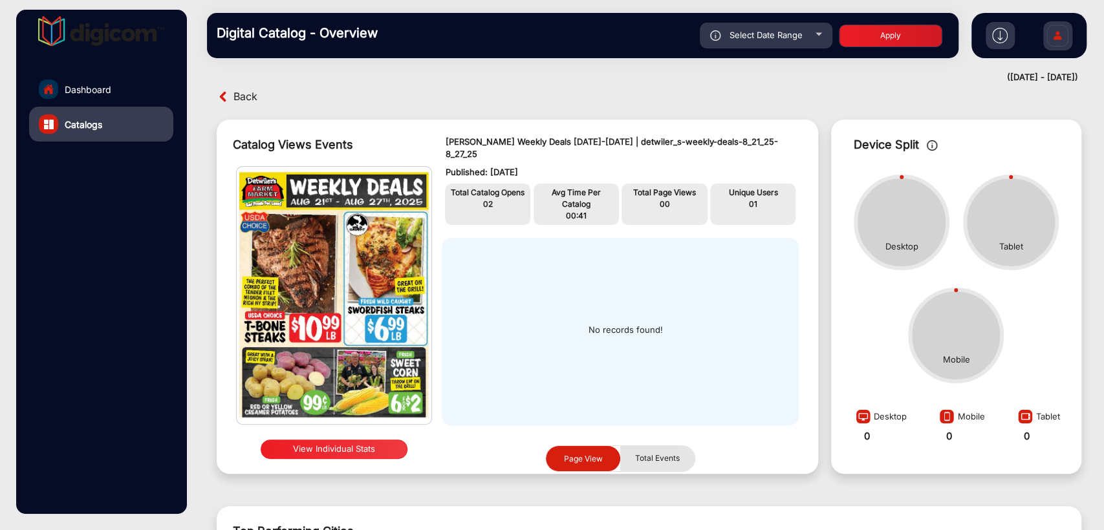
click at [652, 446] on span "Total Events" at bounding box center [657, 458] width 60 height 25
click at [572, 446] on span "Page View" at bounding box center [583, 458] width 54 height 25
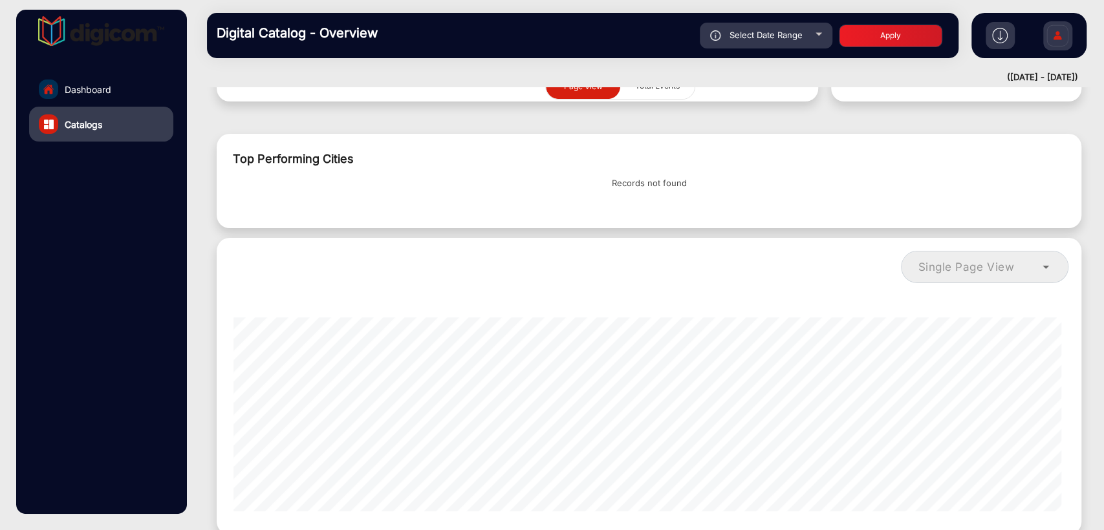
scroll to position [0, 0]
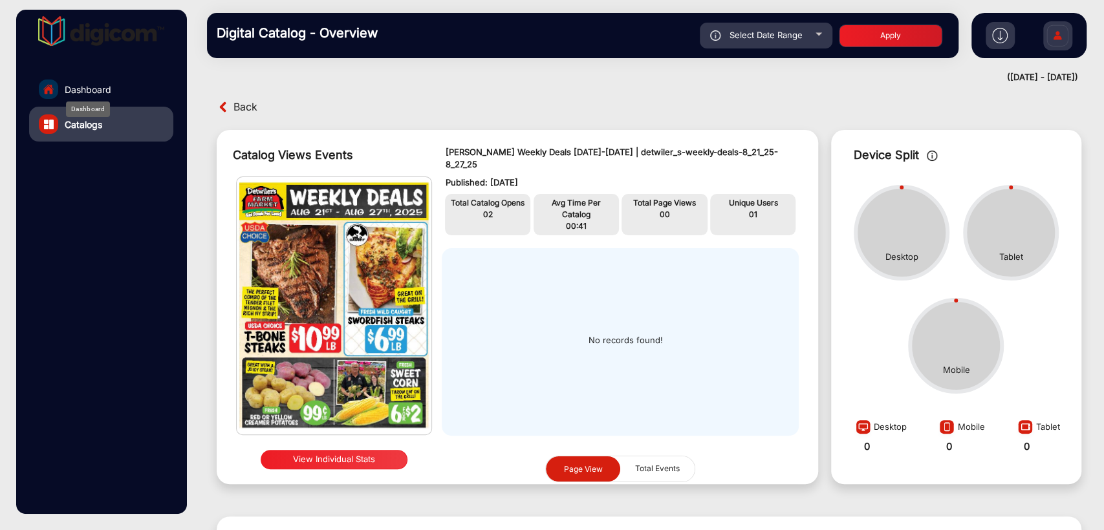
click at [92, 89] on span "Dashboard" at bounding box center [88, 90] width 47 height 14
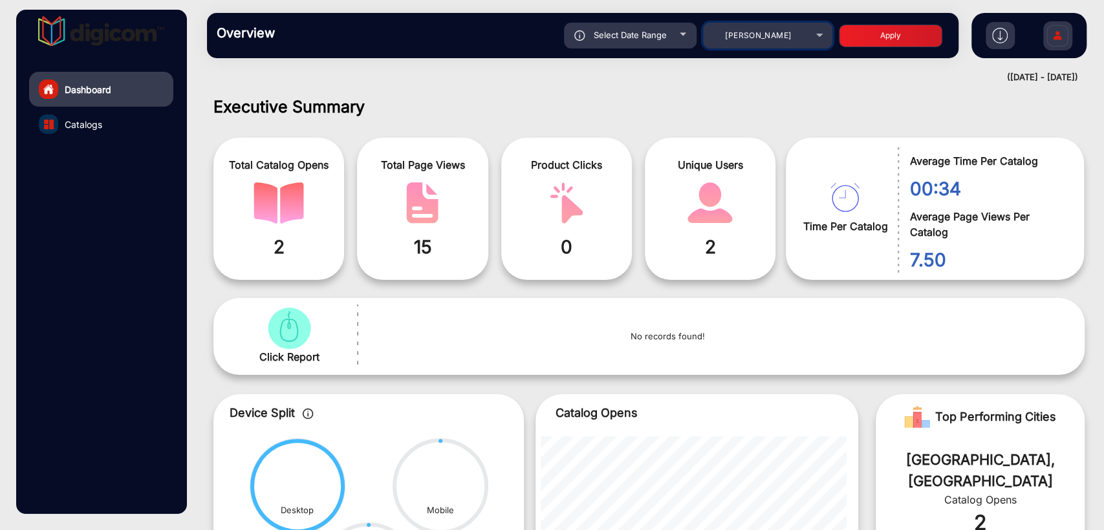
click at [768, 35] on span "[PERSON_NAME]" at bounding box center [758, 35] width 66 height 10
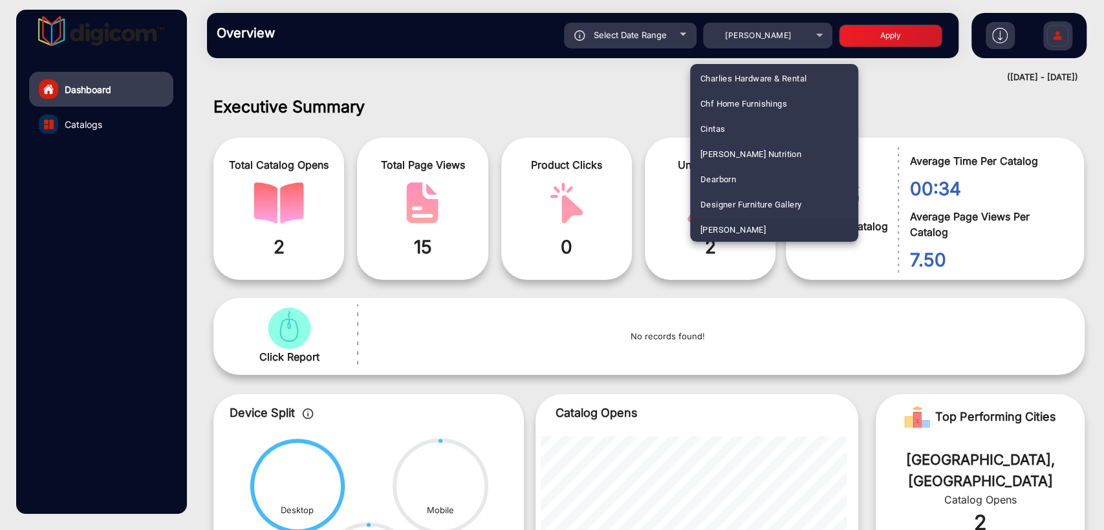
click at [564, 167] on div at bounding box center [552, 265] width 1104 height 530
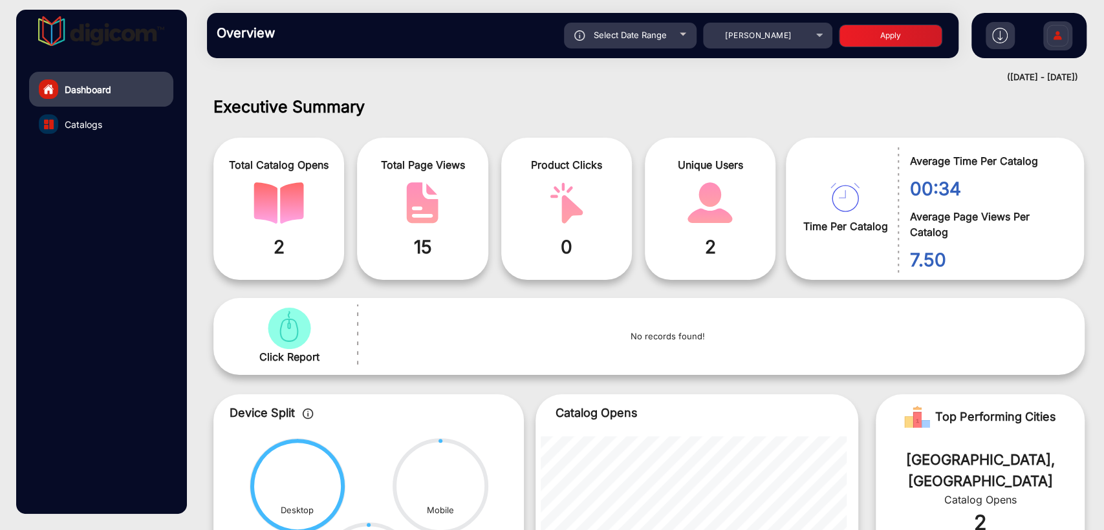
click at [603, 36] on span "Select Date Range" at bounding box center [630, 35] width 73 height 10
type input "[DATE]"
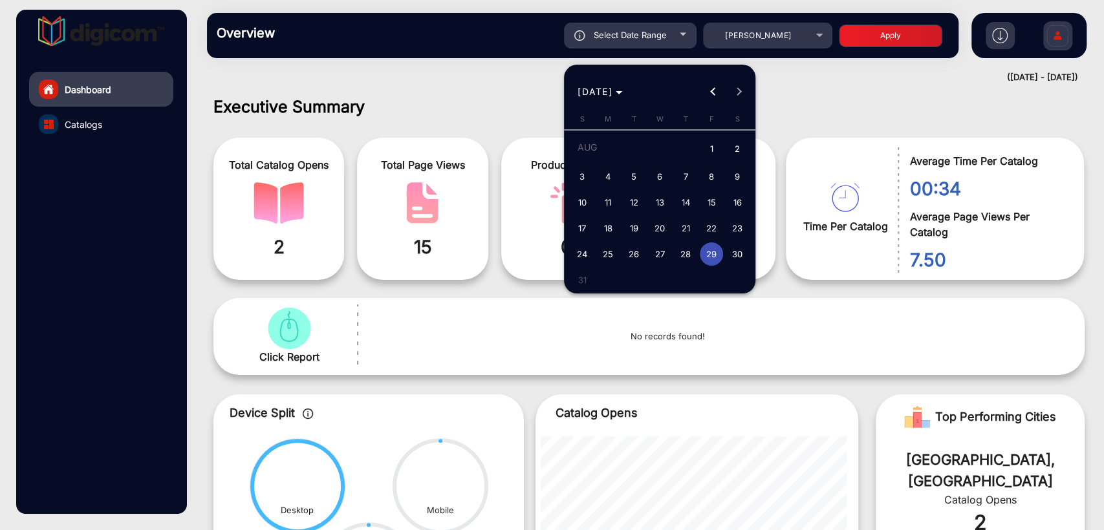
click at [581, 249] on span "24" at bounding box center [581, 253] width 23 height 23
type input "[DATE]"
click at [732, 259] on span "30" at bounding box center [737, 253] width 23 height 23
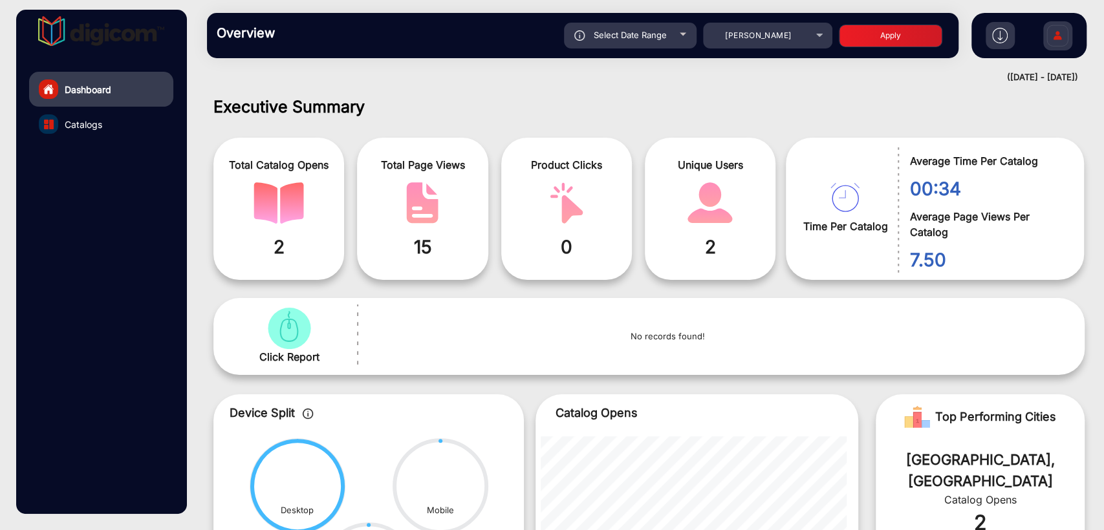
type input "[DATE]"
click at [873, 47] on div "Select Date Range [DATE] [DATE] – [DATE] End date [PERSON_NAME] Apply" at bounding box center [619, 36] width 659 height 26
click at [889, 38] on button "Apply" at bounding box center [890, 36] width 103 height 23
type input "[DATE]"
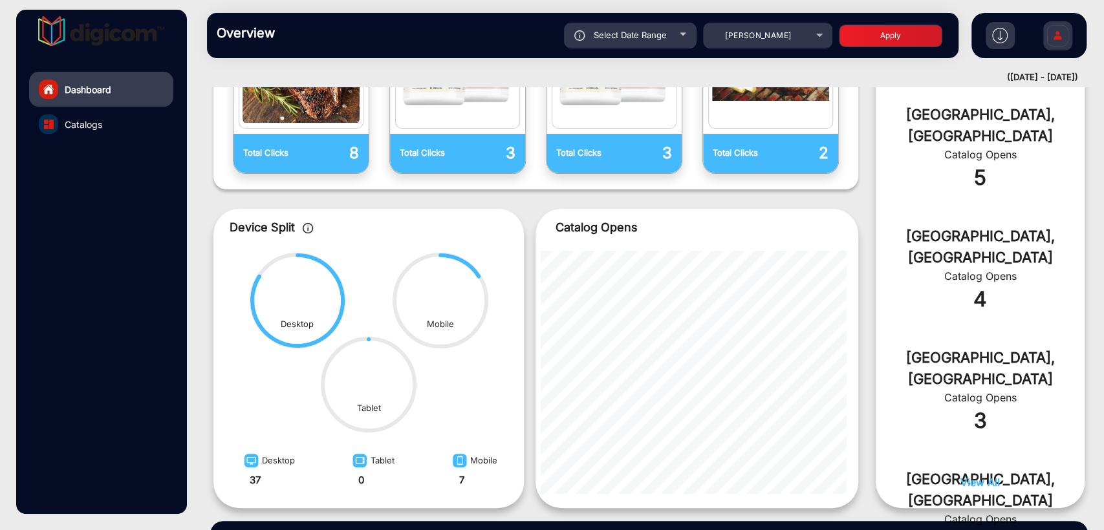
scroll to position [539, 0]
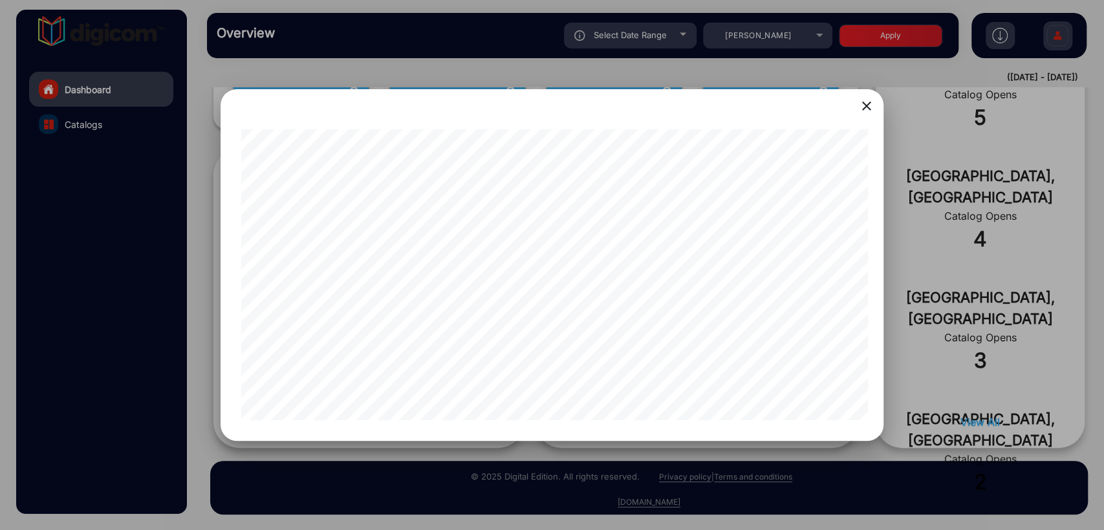
click at [864, 103] on mat-icon "close" at bounding box center [867, 106] width 16 height 16
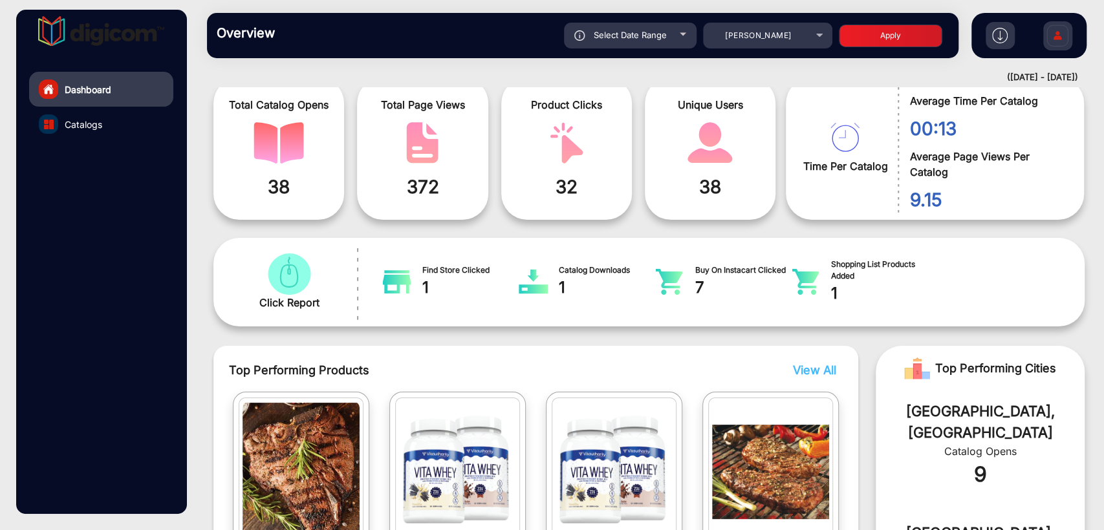
scroll to position [0, 0]
